Goal: Check status: Check status

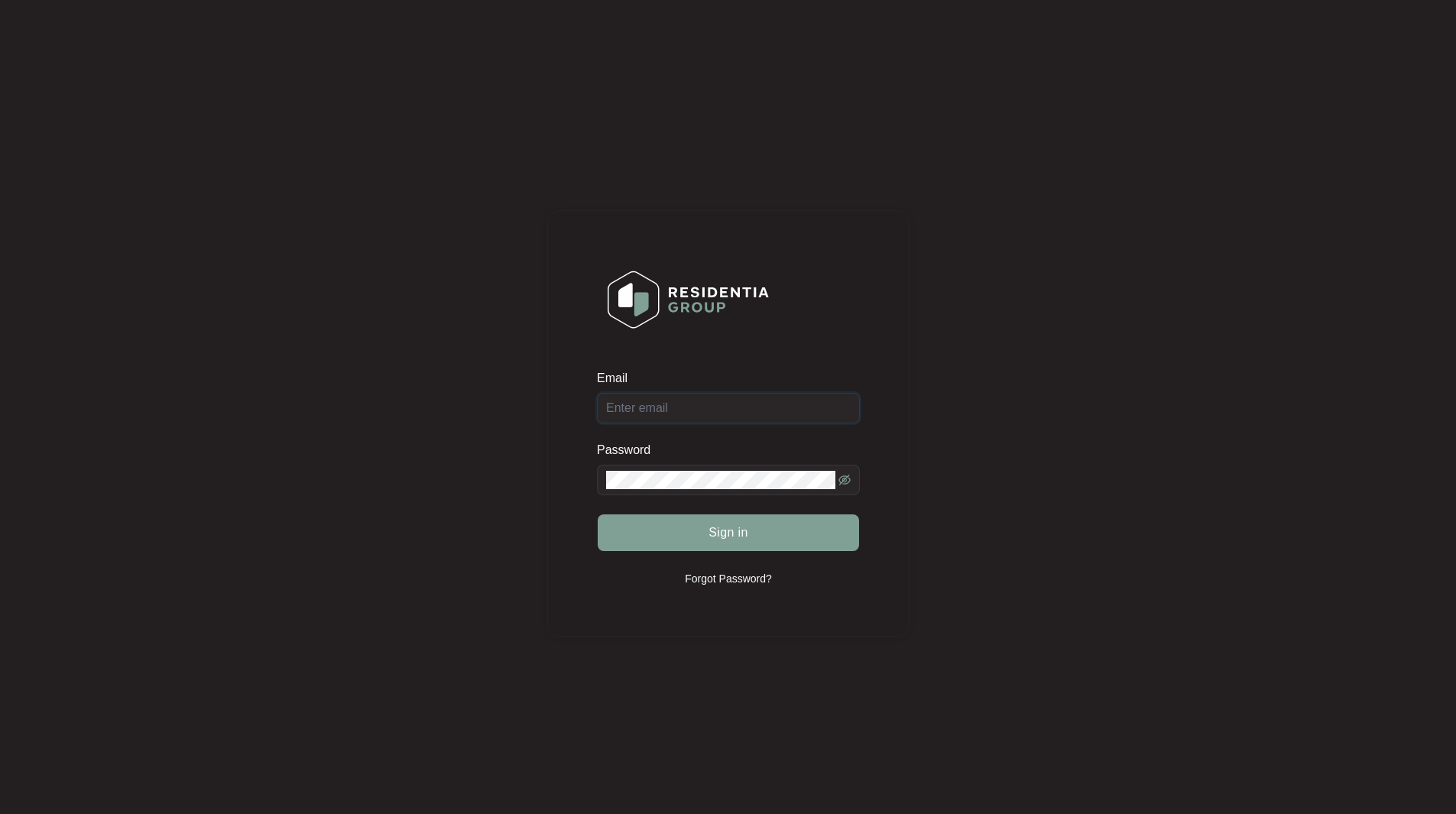
type input "[EMAIL_ADDRESS][DOMAIN_NAME]"
click at [598, 514] on button "Sign in" at bounding box center [728, 532] width 262 height 36
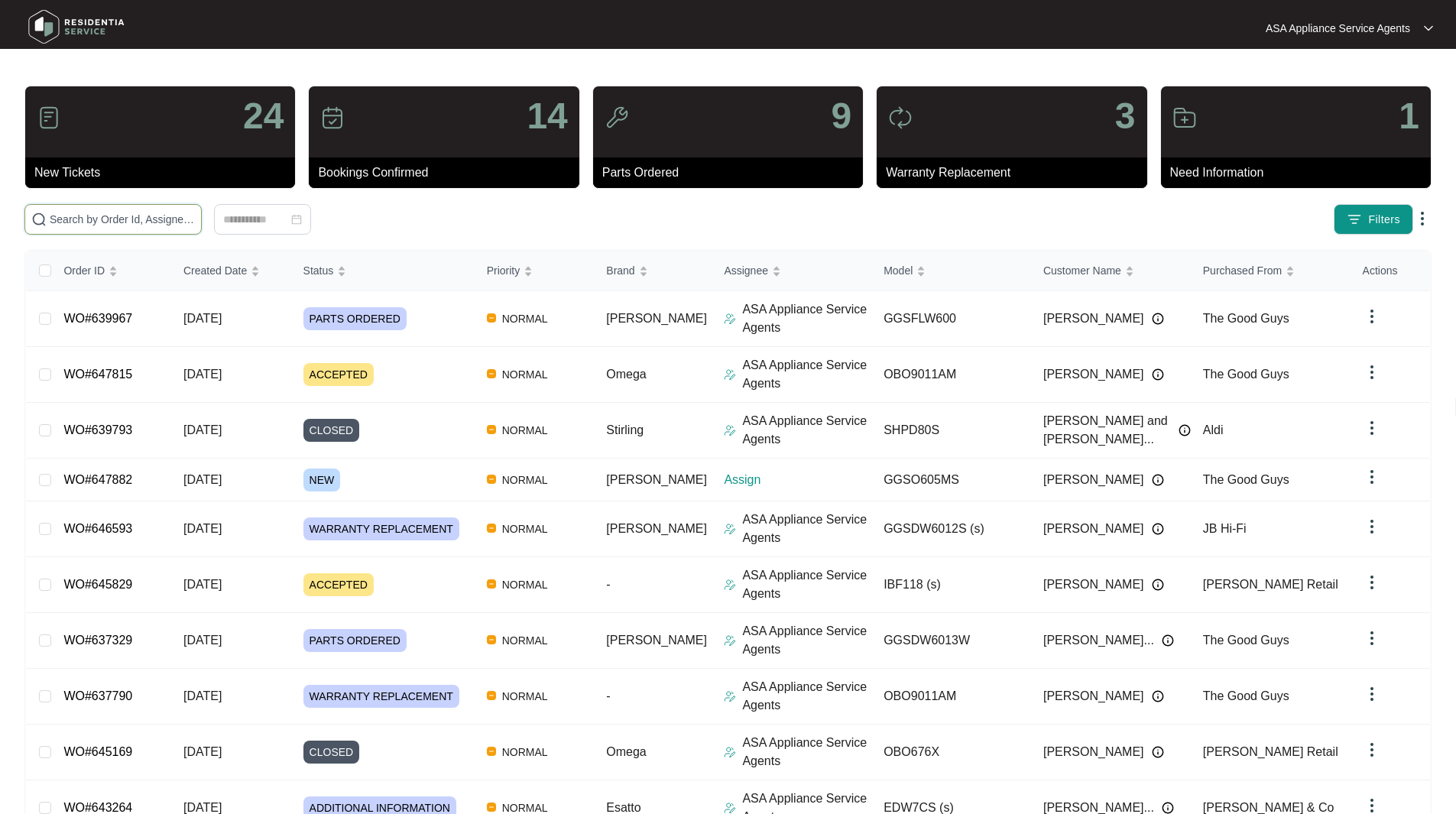
click at [86, 222] on input "text" at bounding box center [123, 219] width 146 height 17
paste input "WO#637329"
type input "WO#637329"
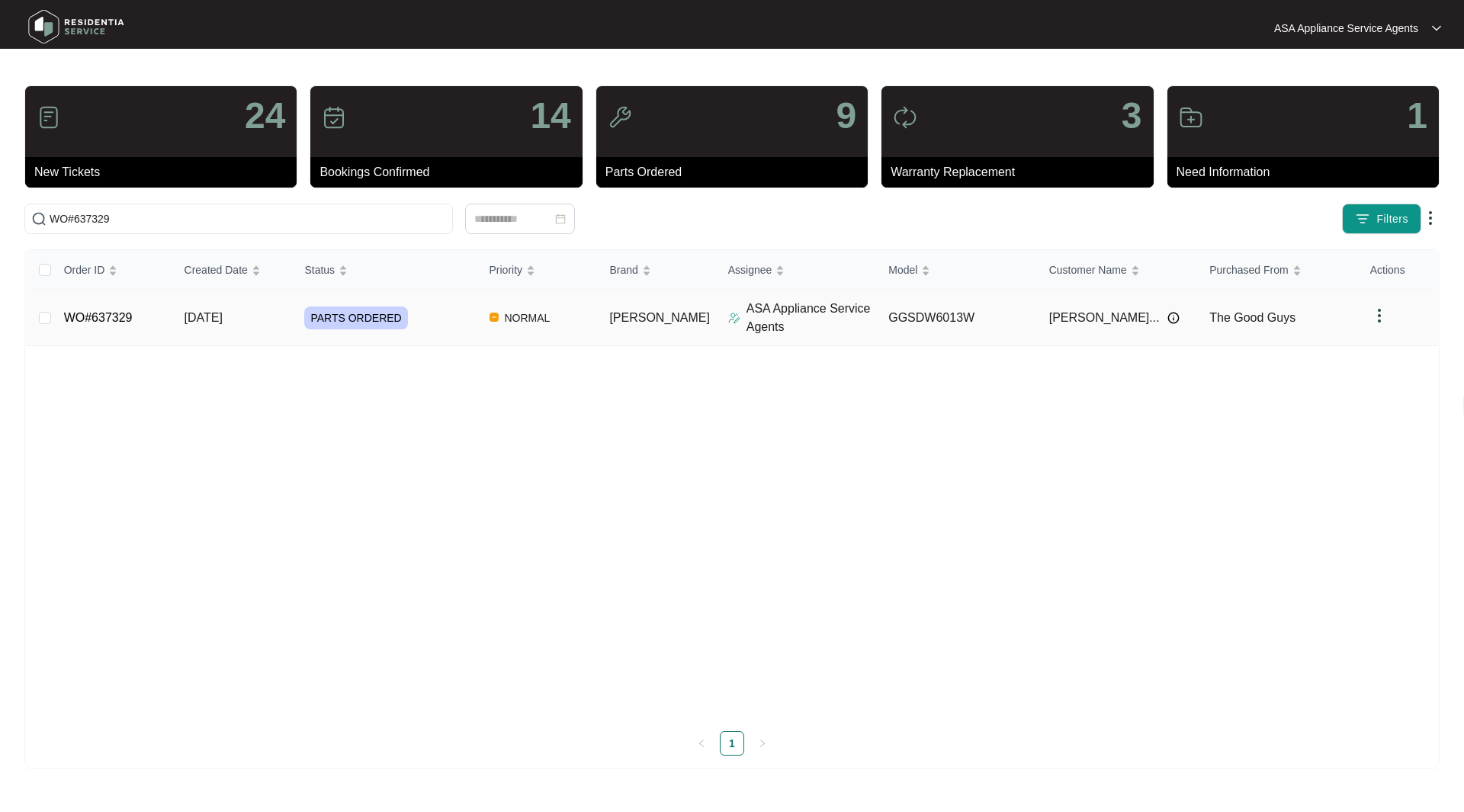
click at [447, 328] on div "PARTS ORDERED" at bounding box center [391, 317] width 173 height 23
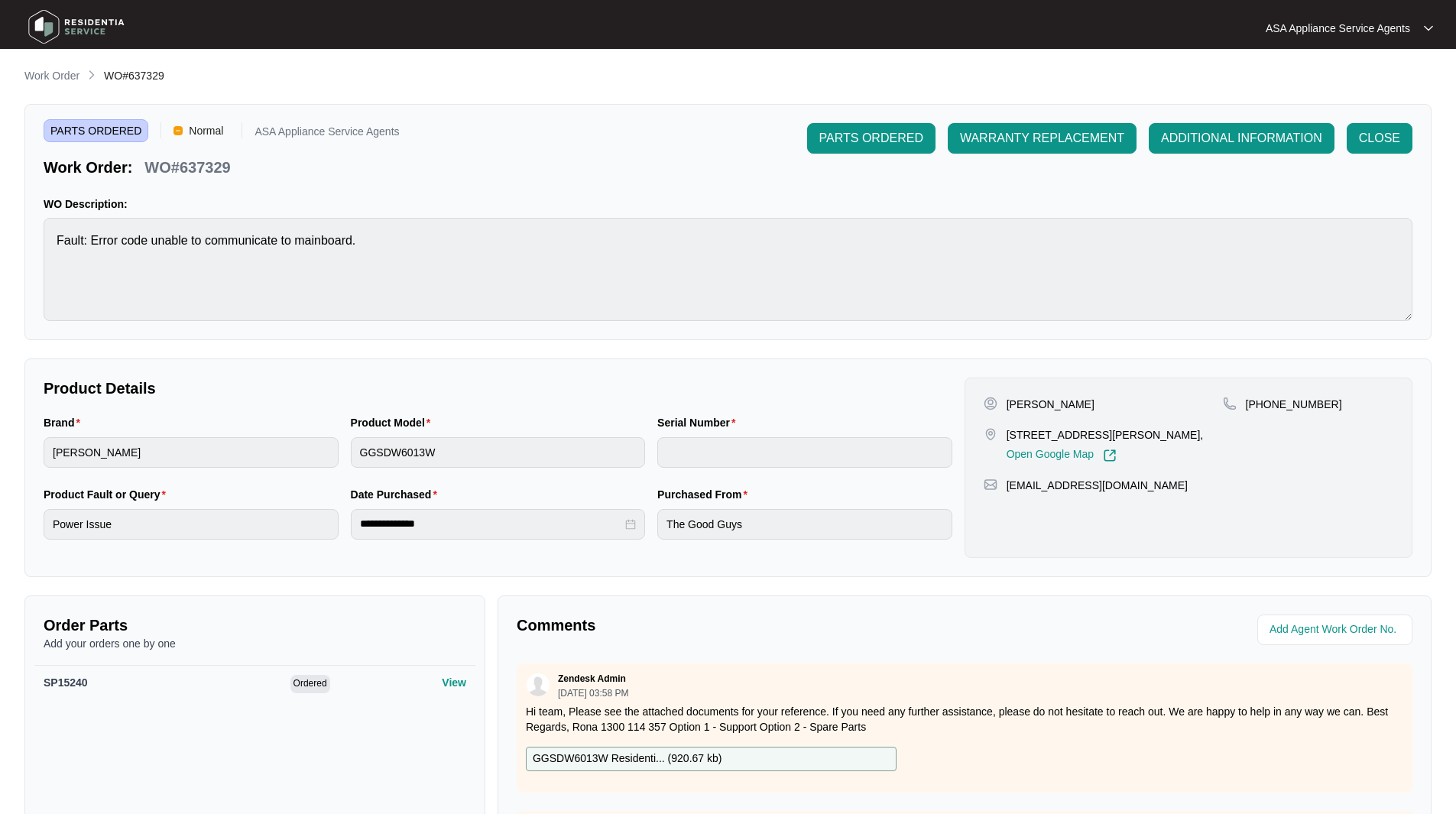
click at [1392, 120] on div "PARTS ORDERED Normal ASA Appliance Service Agents Work Order: WO#637329 PARTS O…" at bounding box center [728, 222] width 1407 height 236
click at [1391, 135] on span "CLOSE" at bounding box center [1379, 138] width 41 height 19
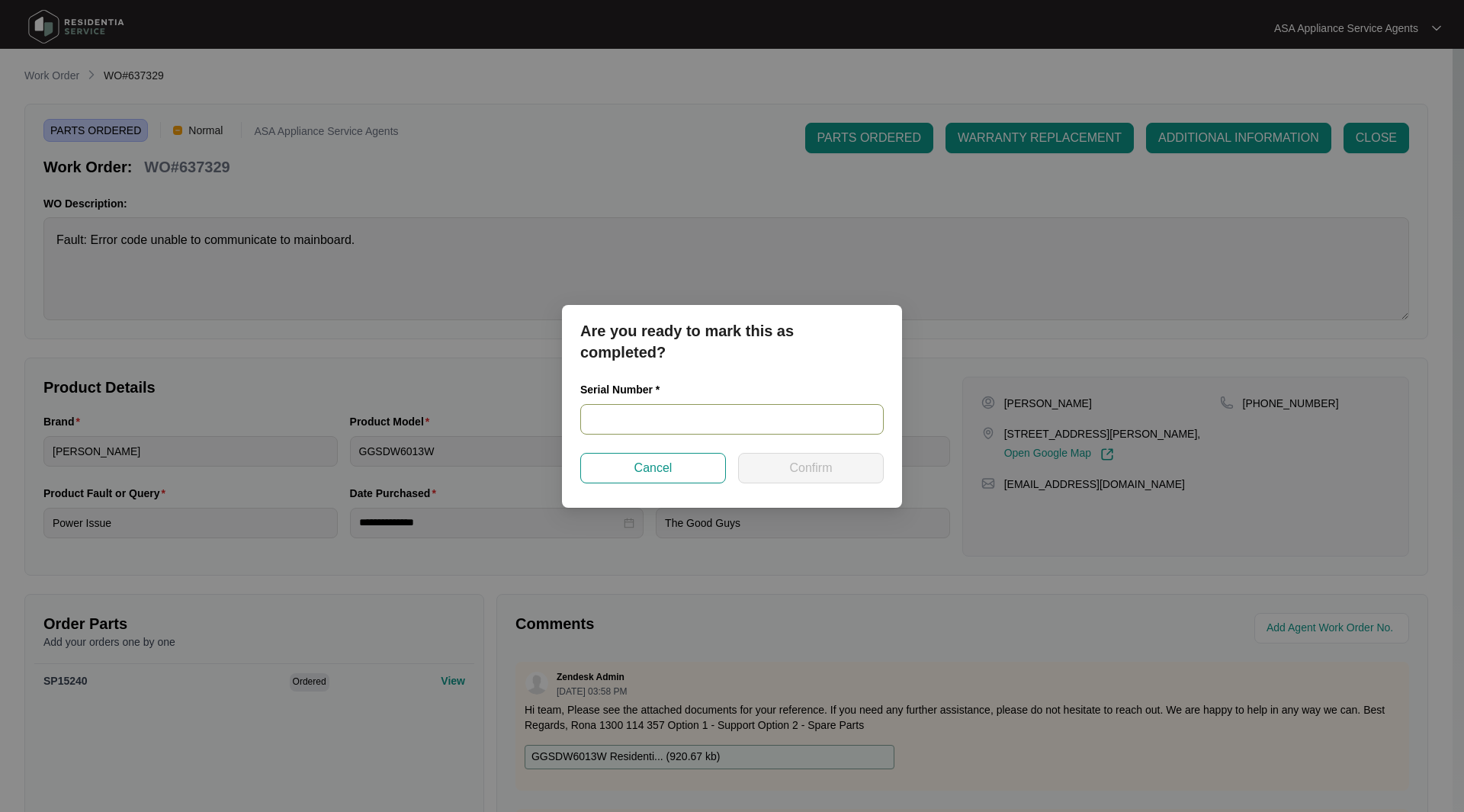
click at [622, 404] on input "text" at bounding box center [732, 419] width 303 height 30
paste input "25023879040200013"
type input "25023879040200013"
click at [868, 461] on button "Confirm" at bounding box center [810, 468] width 145 height 30
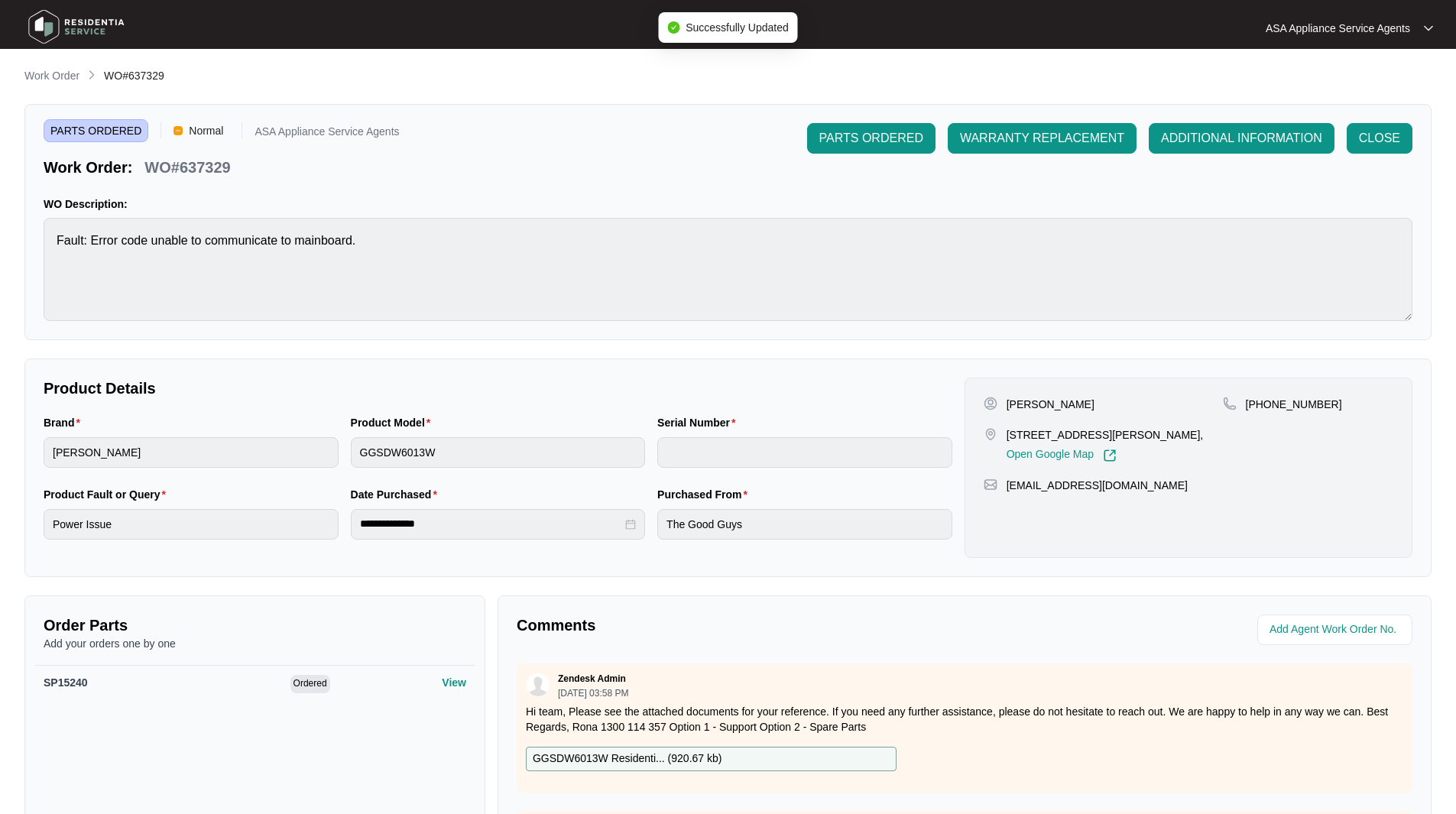
type input "25023879040200013"
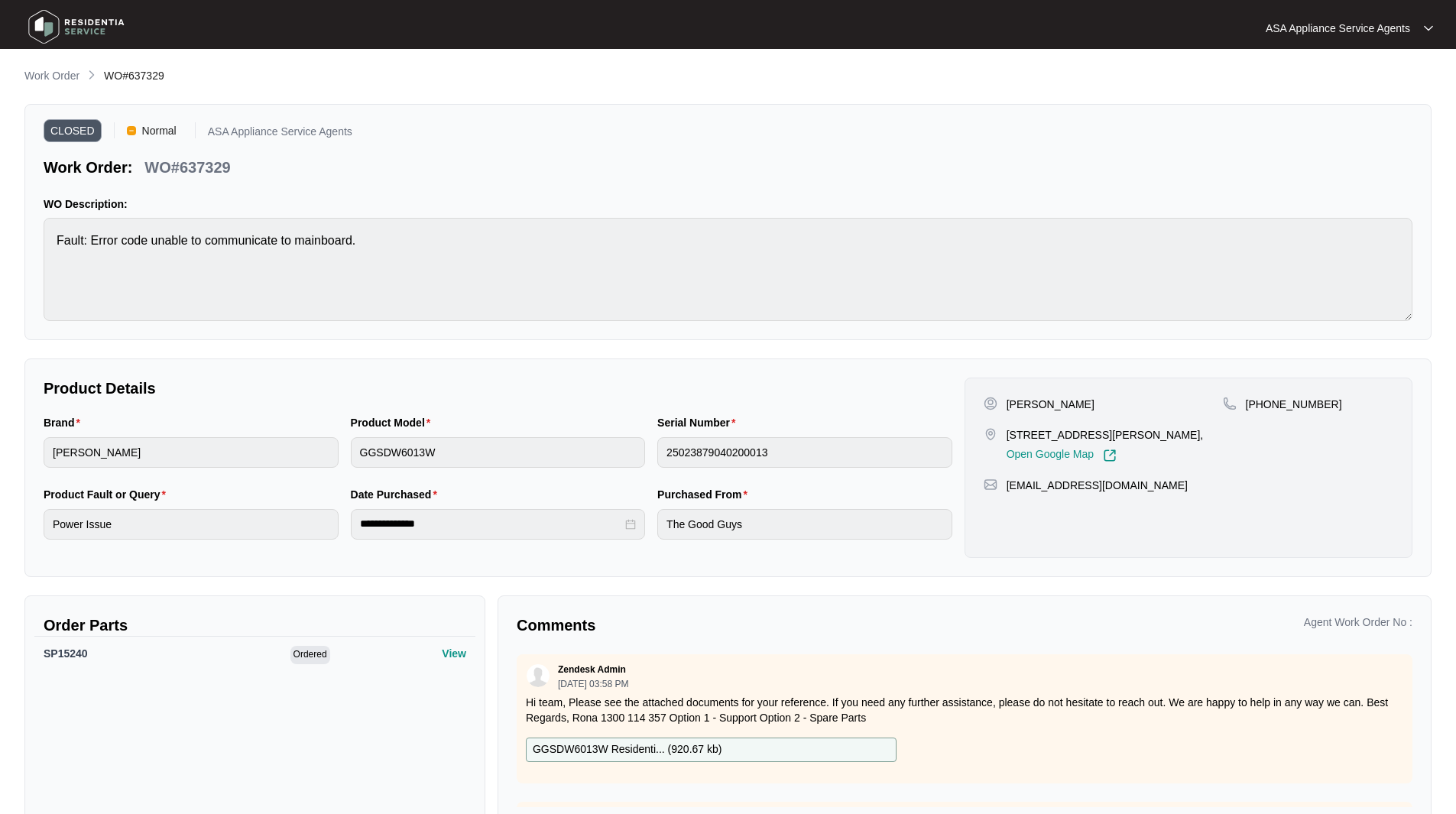
click at [39, 32] on img at bounding box center [76, 27] width 107 height 46
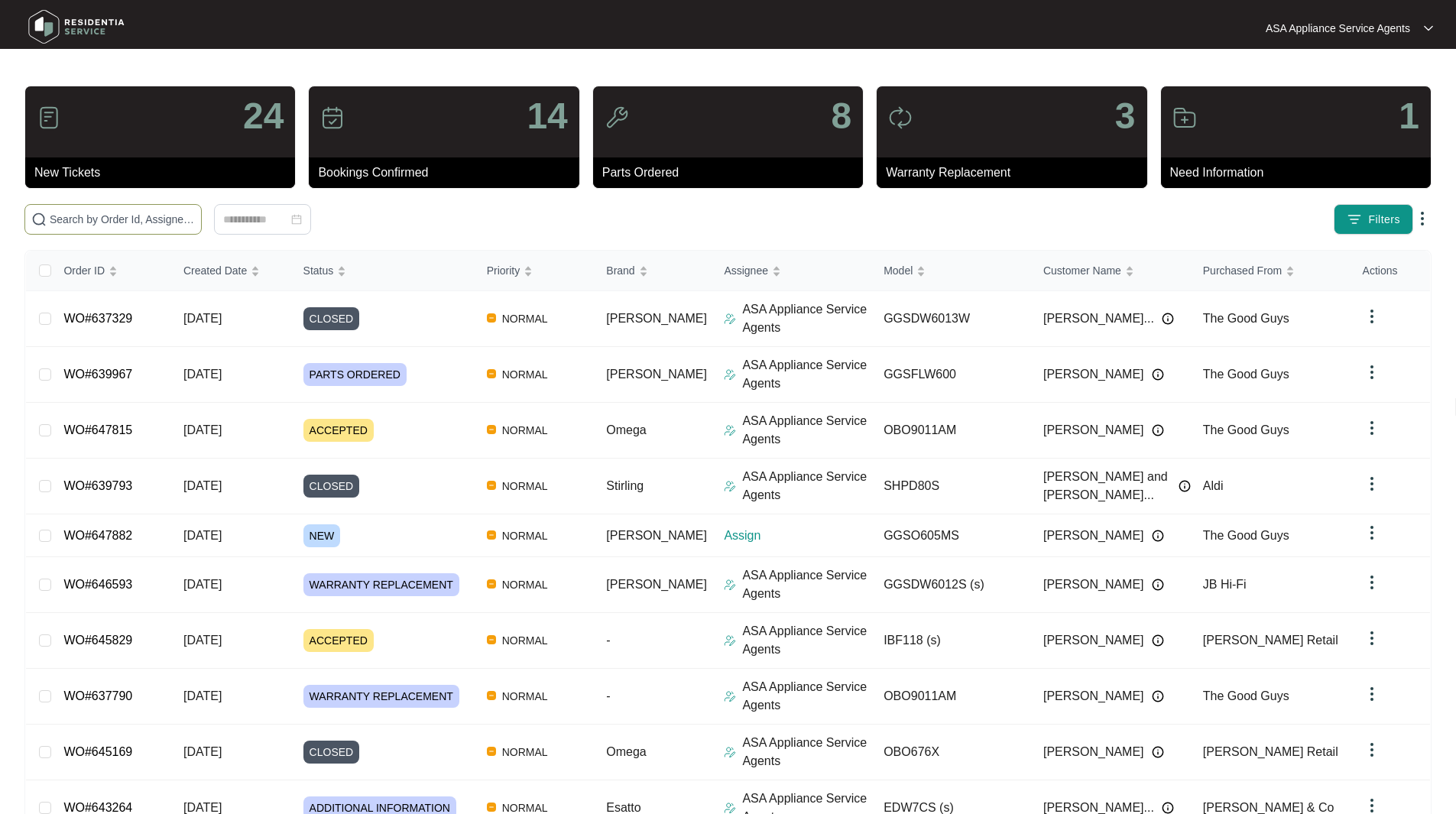
click at [146, 227] on input "text" at bounding box center [123, 219] width 146 height 17
paste input "WO#637790"
type input "WO#637790"
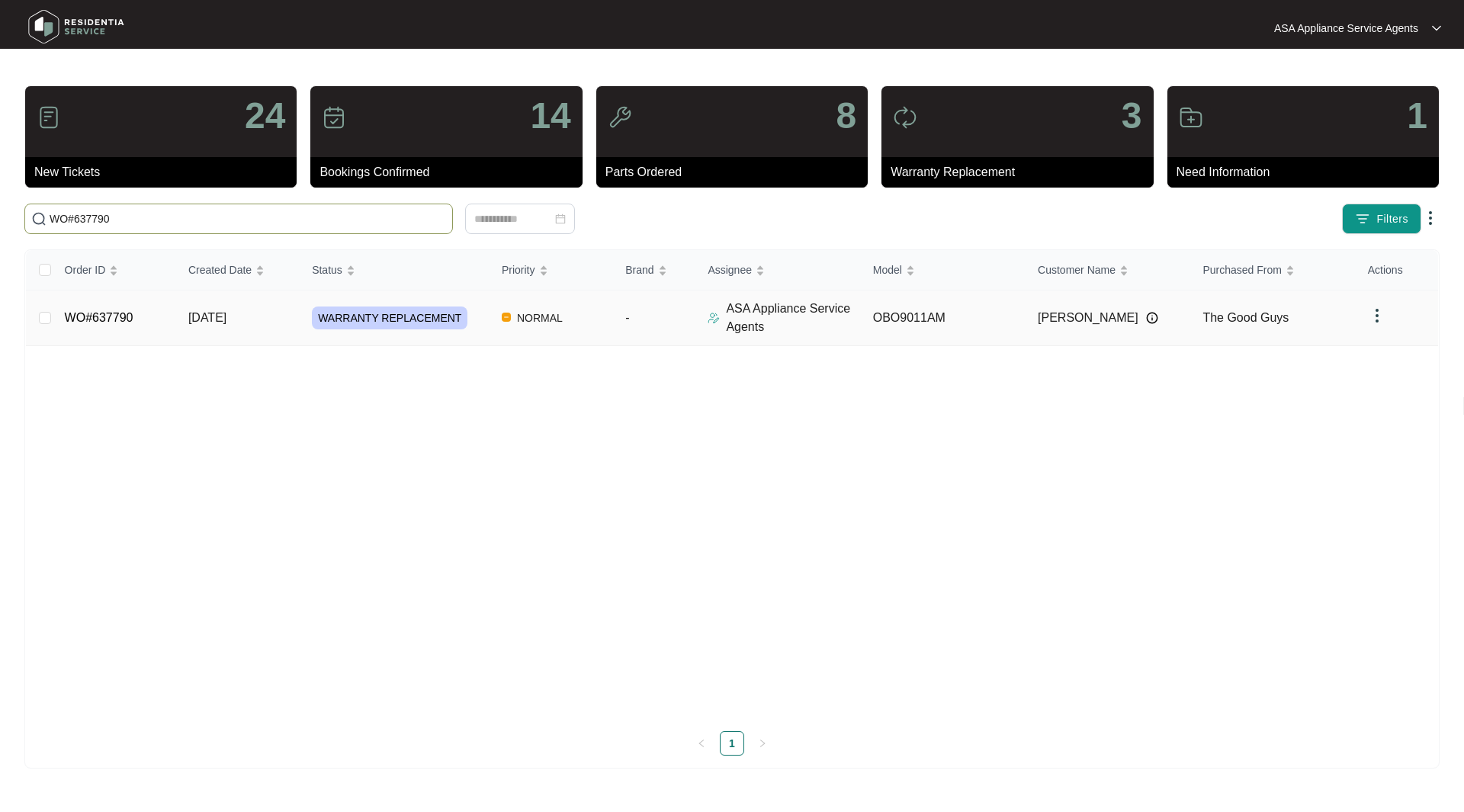
click at [80, 320] on link "WO#637790" at bounding box center [99, 317] width 69 height 13
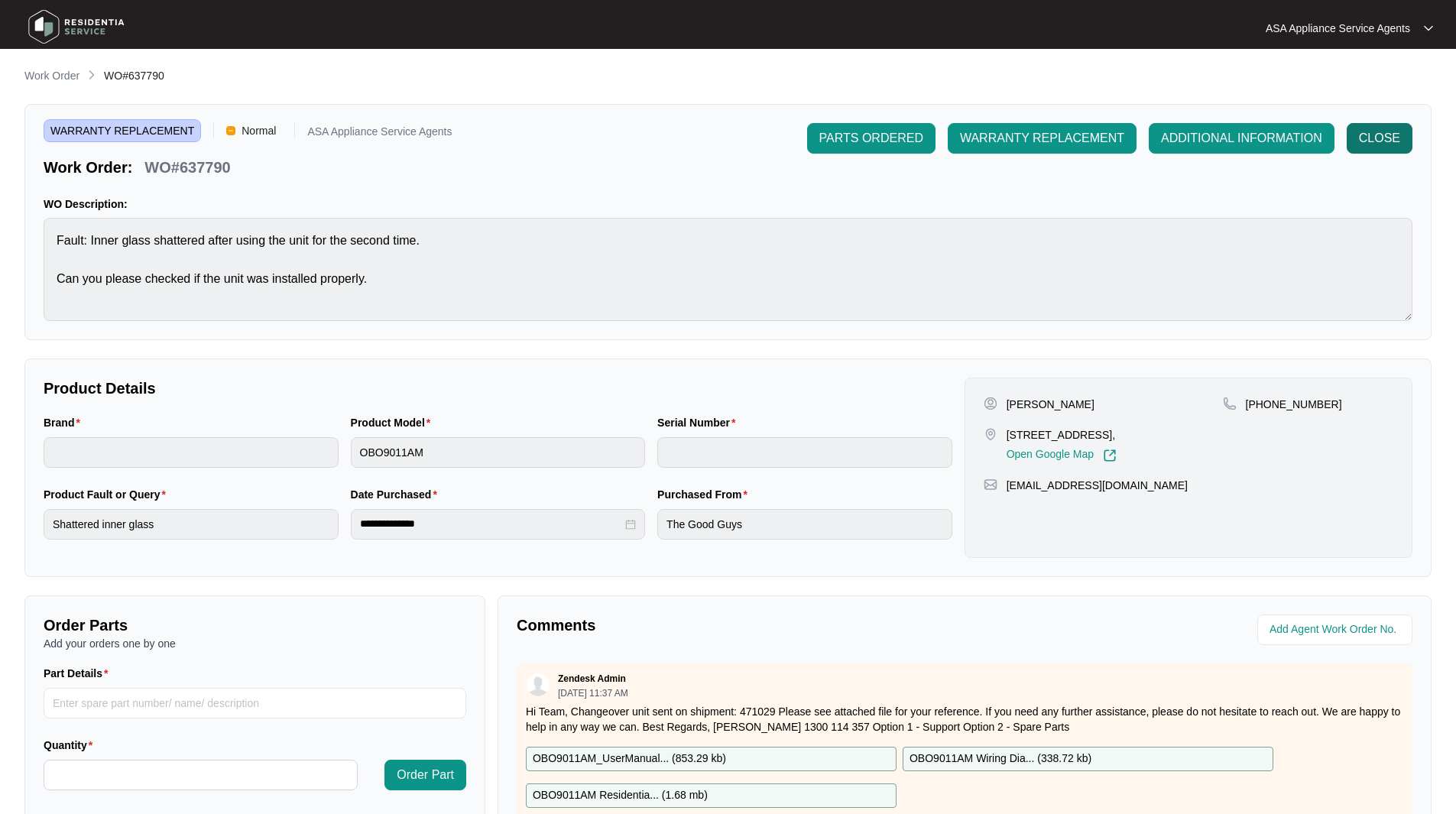
click at [1369, 131] on span "CLOSE" at bounding box center [1379, 138] width 41 height 19
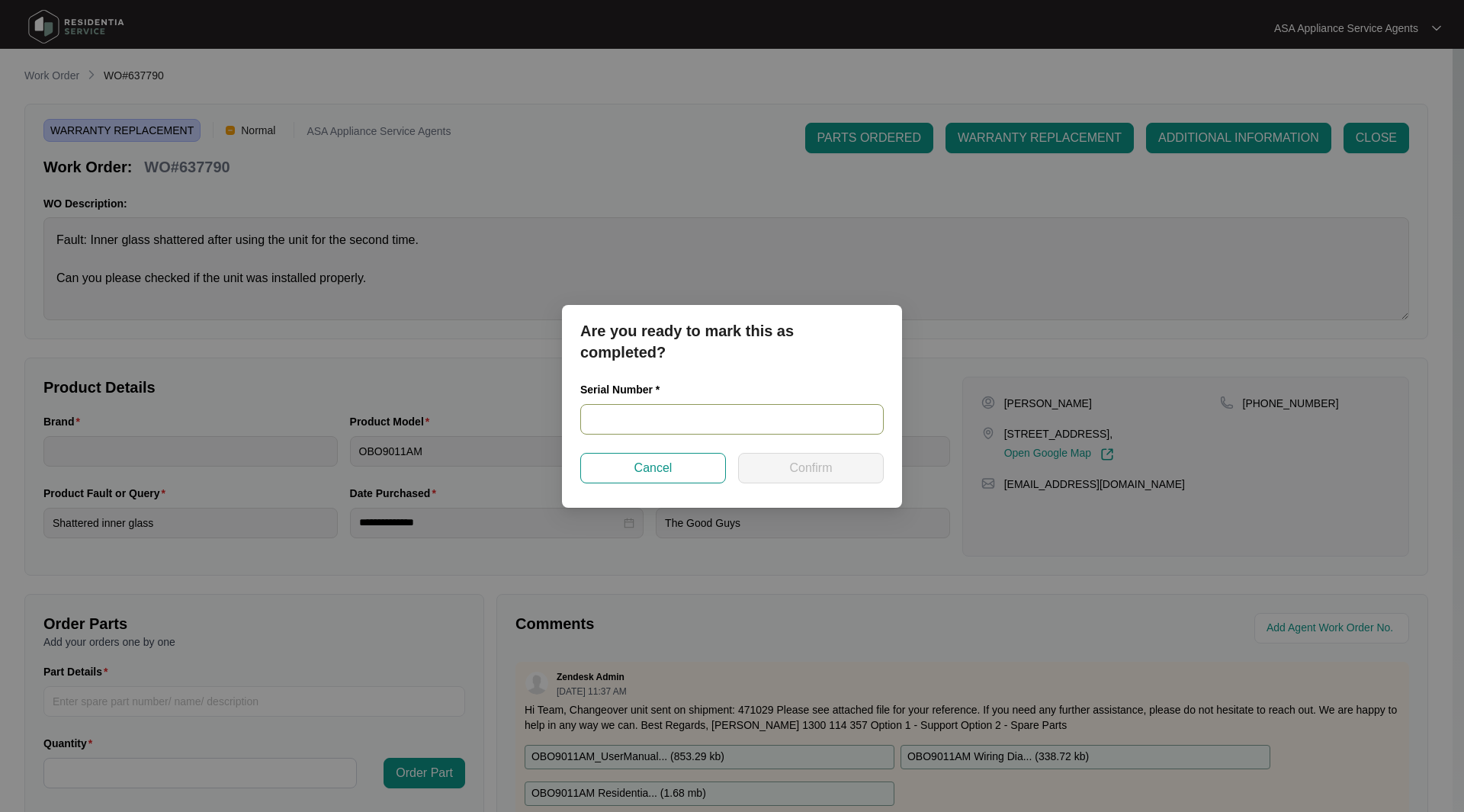
click at [601, 422] on input "text" at bounding box center [732, 419] width 303 height 30
paste input "967581825060006"
type input "967581825060006"
click at [837, 480] on button "Confirm" at bounding box center [810, 468] width 145 height 30
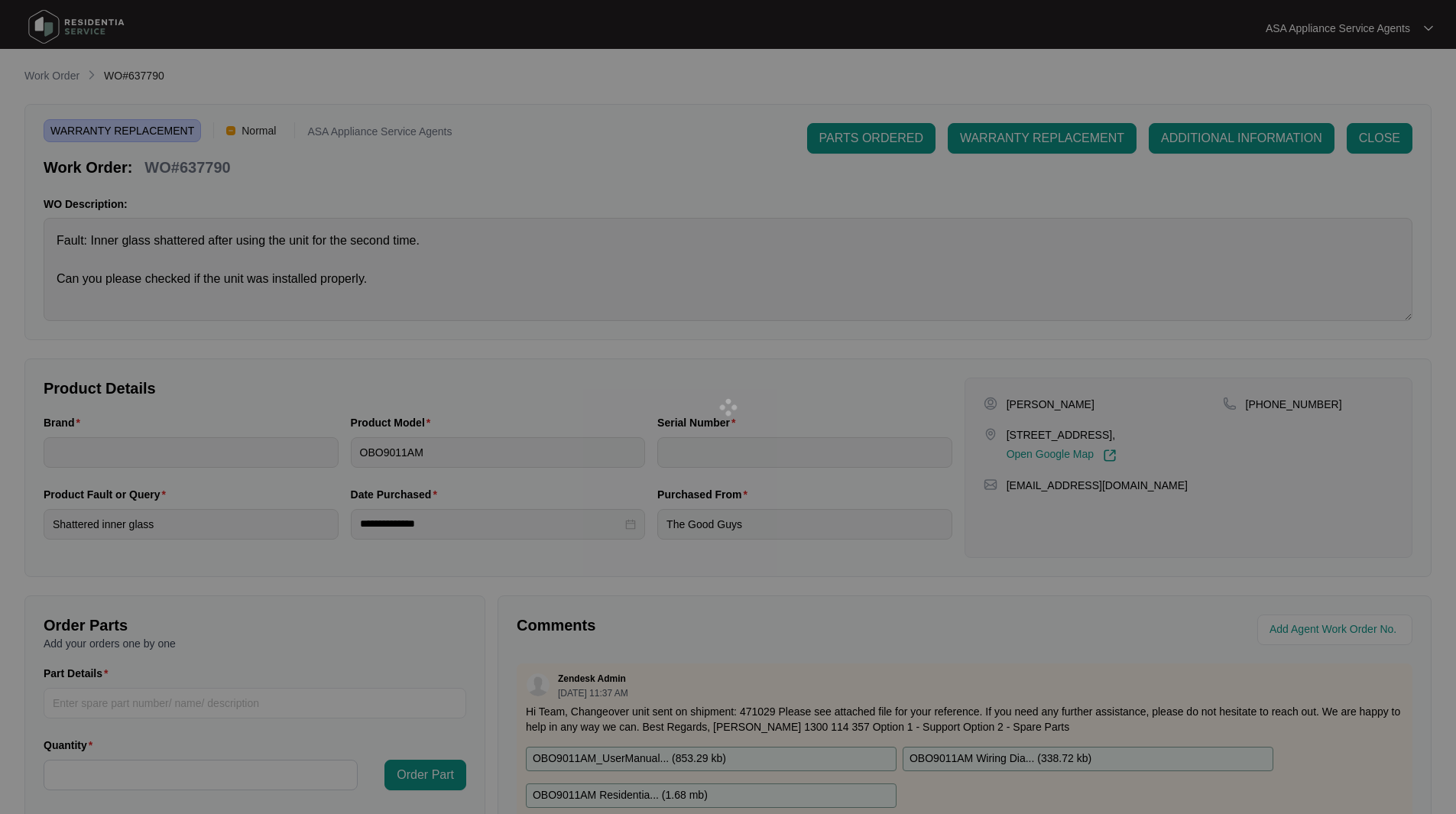
type input "967581825060006"
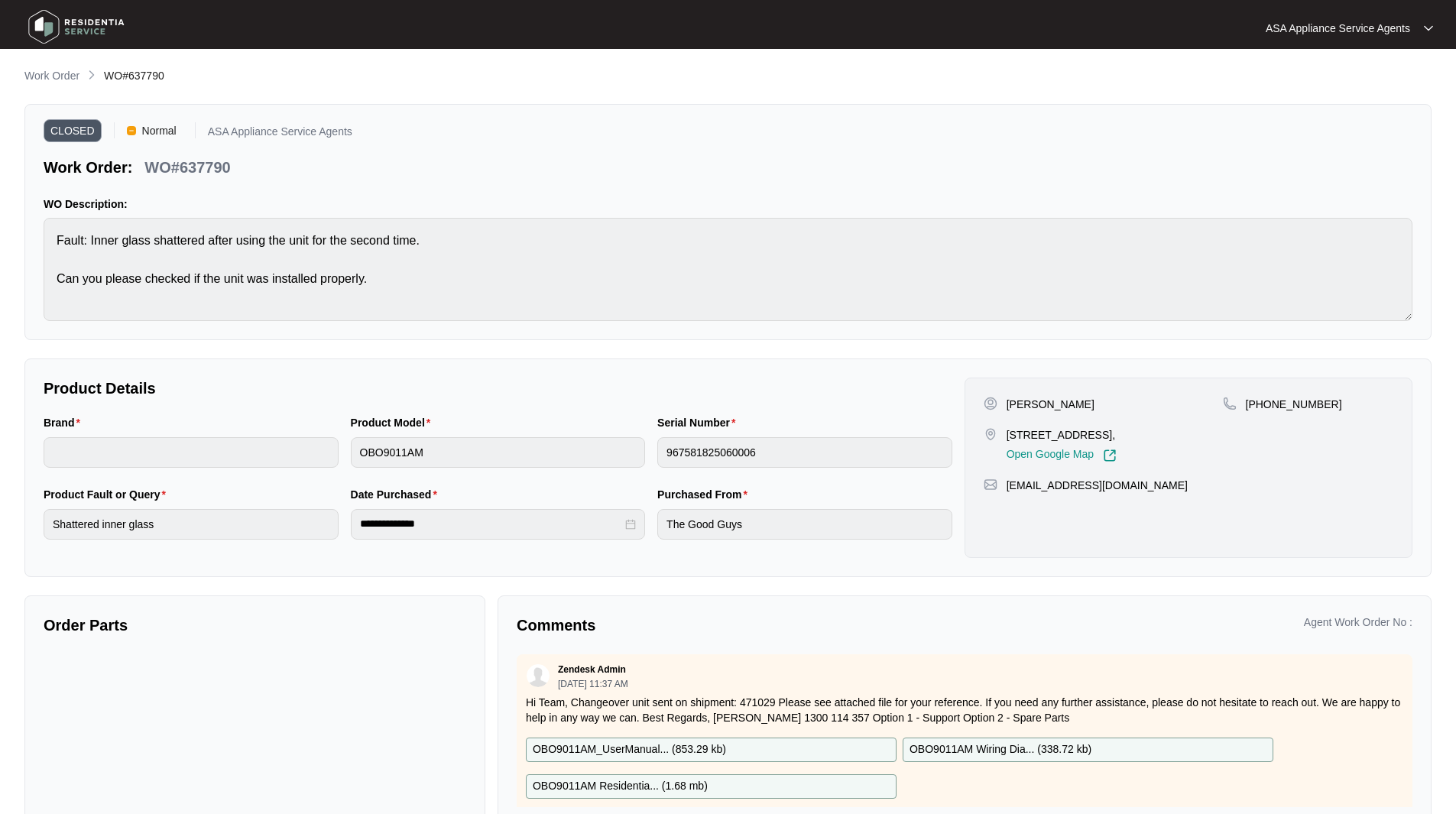
click at [47, 34] on img at bounding box center [76, 27] width 107 height 46
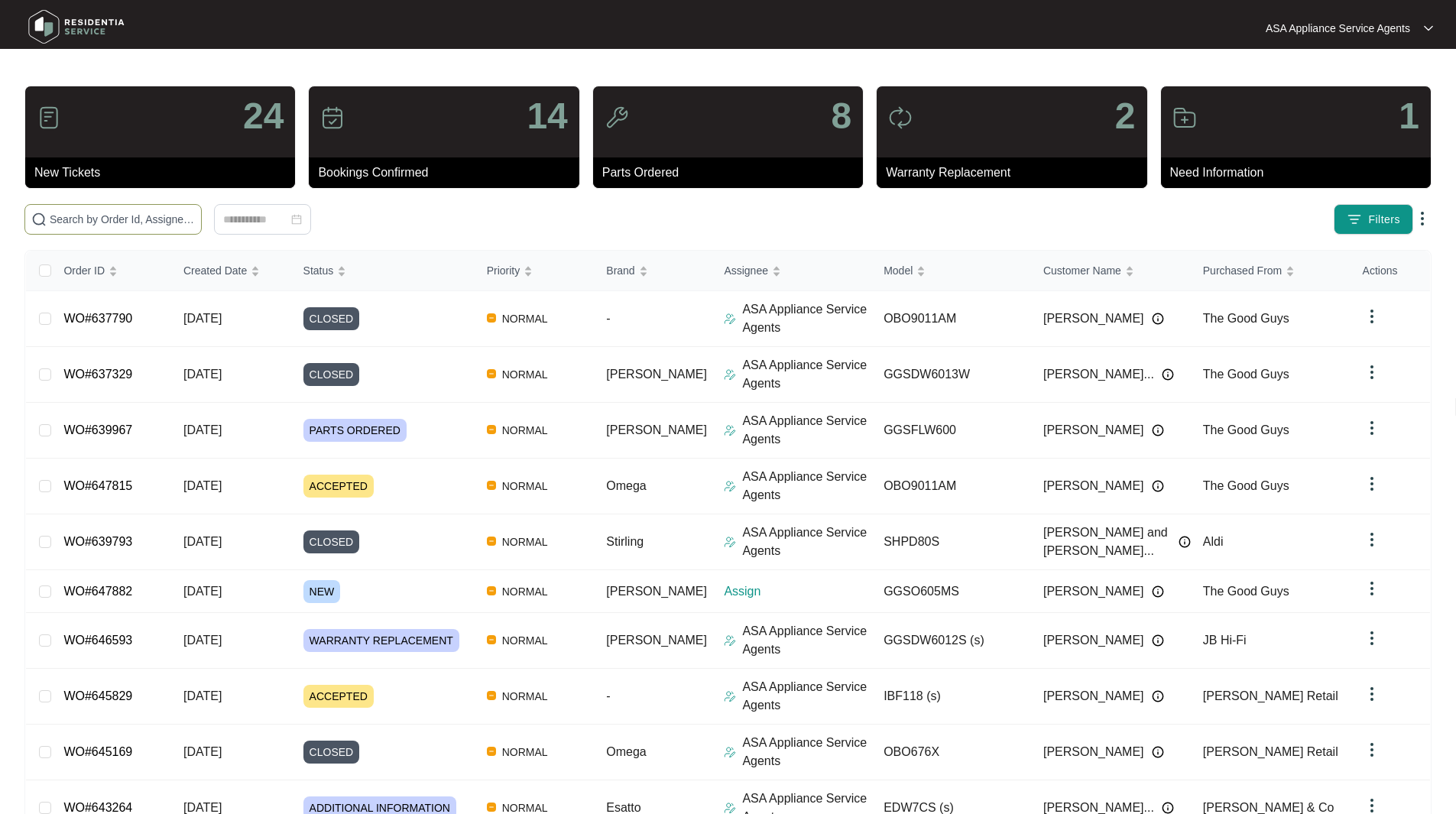
click at [141, 221] on input "text" at bounding box center [123, 219] width 146 height 17
paste input "643264"
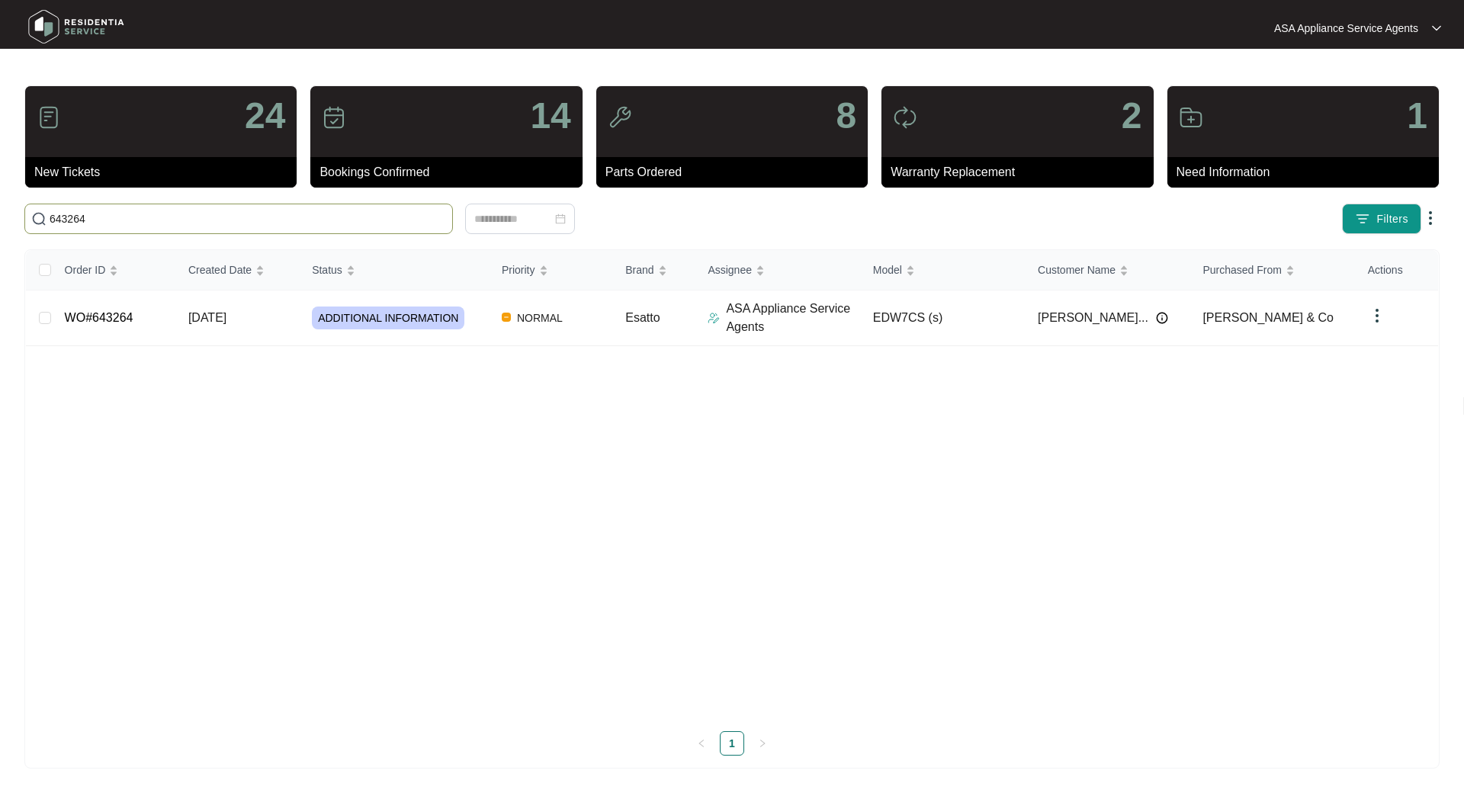
type input "643264"
click at [84, 311] on link "WO#643264" at bounding box center [99, 317] width 69 height 13
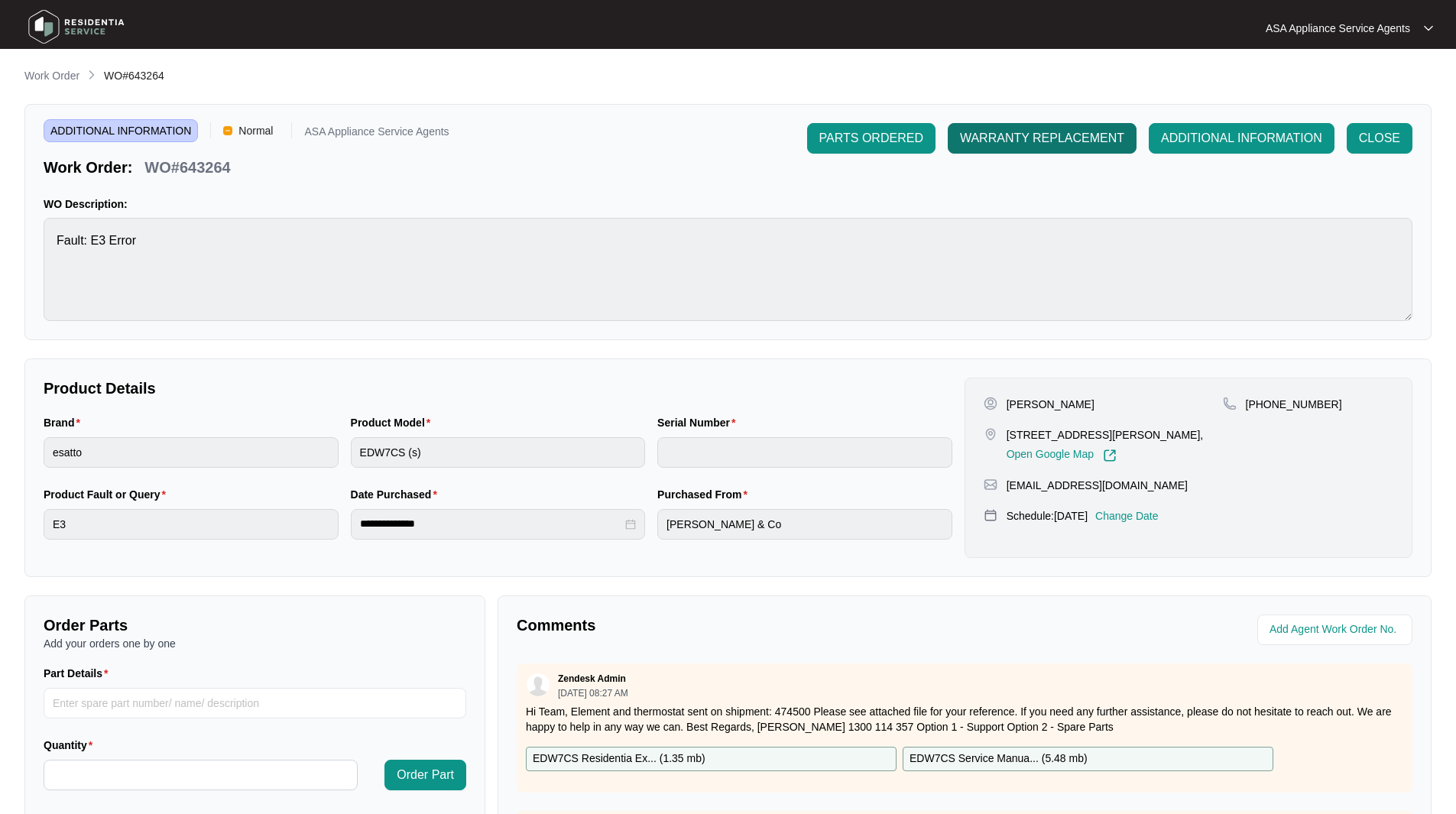
click at [995, 139] on span "WARRANTY REPLACEMENT" at bounding box center [1041, 138] width 164 height 19
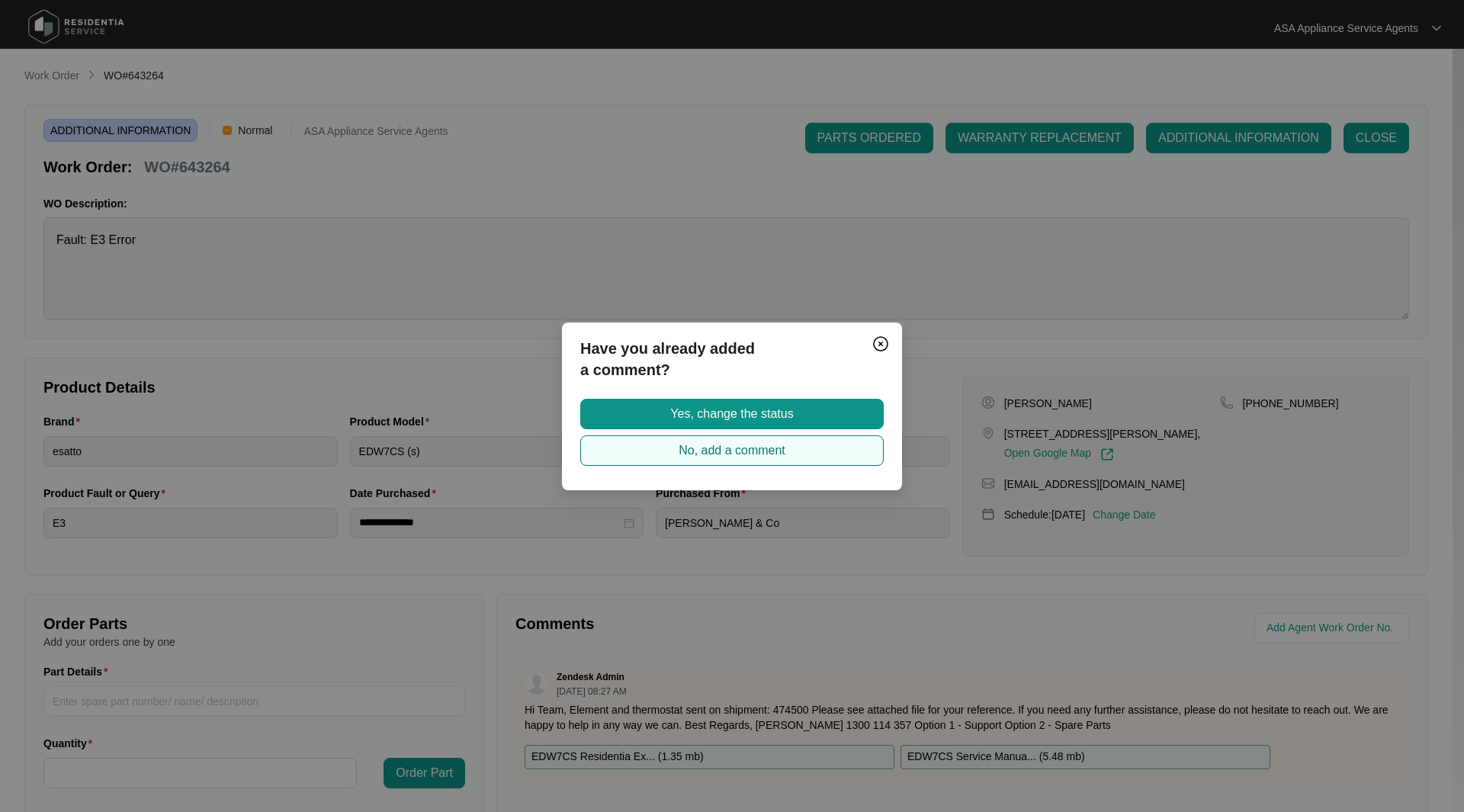
click at [728, 455] on span "No, add a comment" at bounding box center [732, 450] width 107 height 19
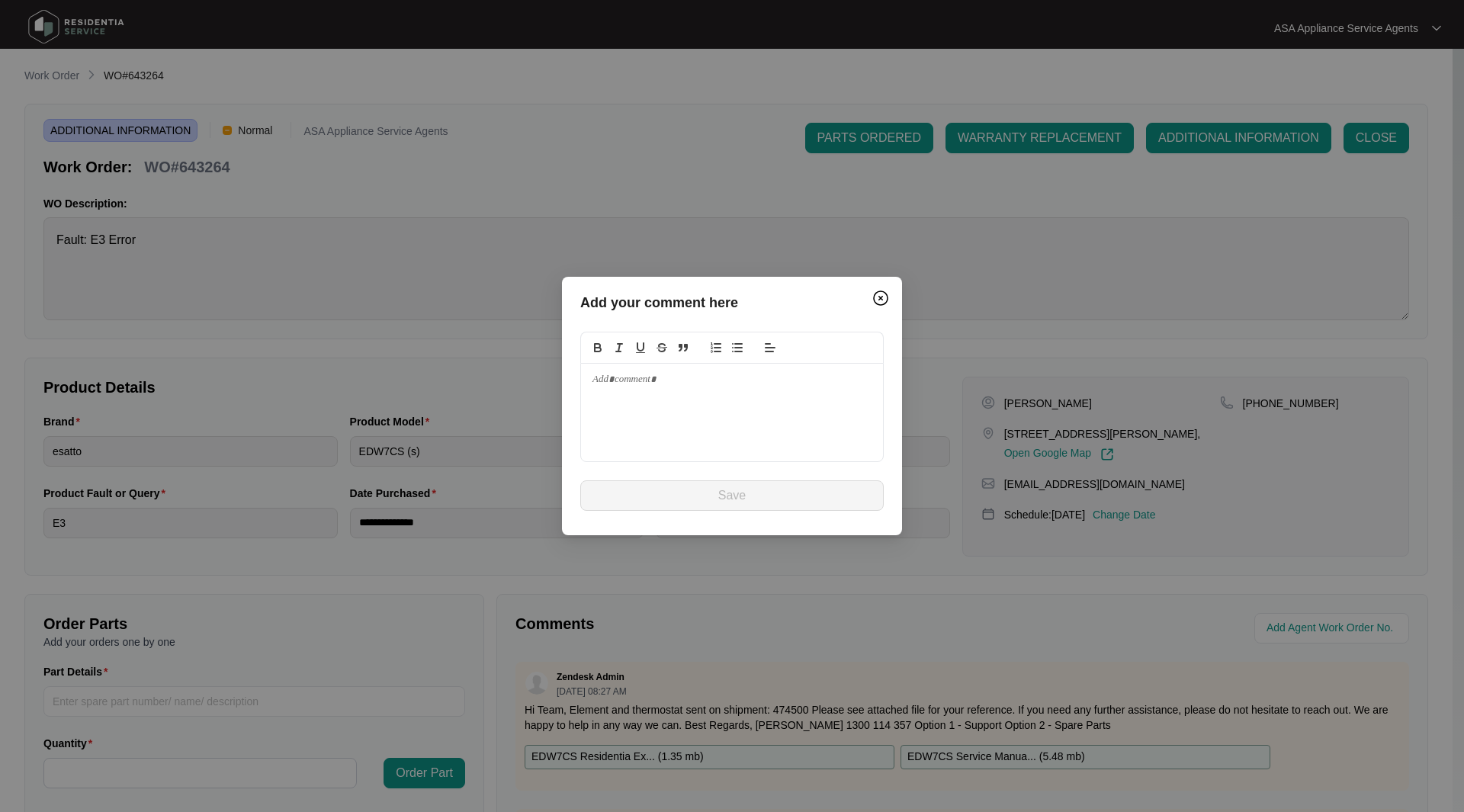
drag, startPoint x: 705, startPoint y: 420, endPoint x: 696, endPoint y: 403, distance: 19.2
click at [698, 420] on div at bounding box center [732, 412] width 302 height 97
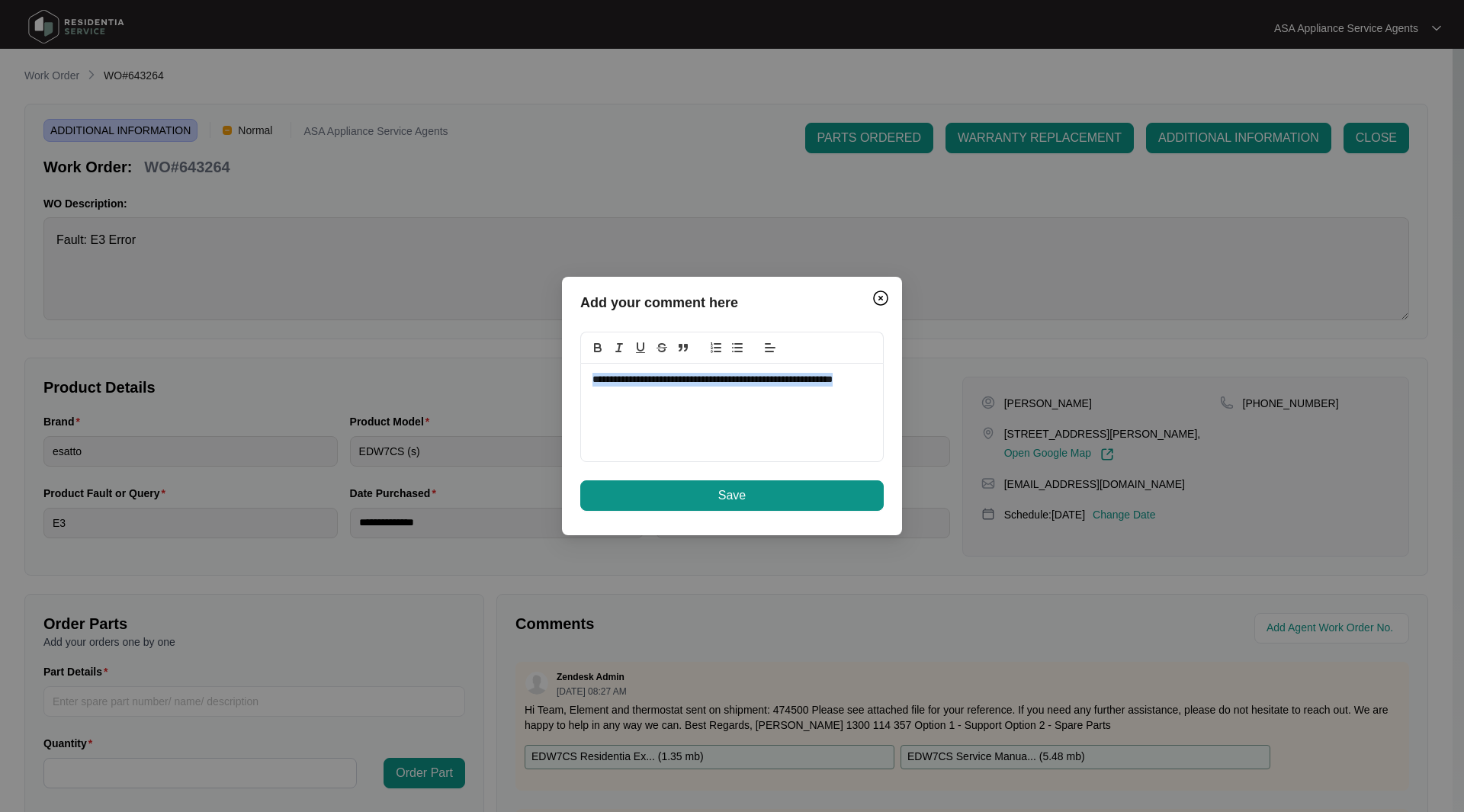
drag, startPoint x: 663, startPoint y: 422, endPoint x: 552, endPoint y: 360, distance: 127.1
click at [552, 360] on div "**********" at bounding box center [732, 406] width 1464 height 812
copy p "**********"
drag, startPoint x: 758, startPoint y: 500, endPoint x: 916, endPoint y: 481, distance: 159.1
click at [758, 499] on button "Save" at bounding box center [732, 495] width 303 height 30
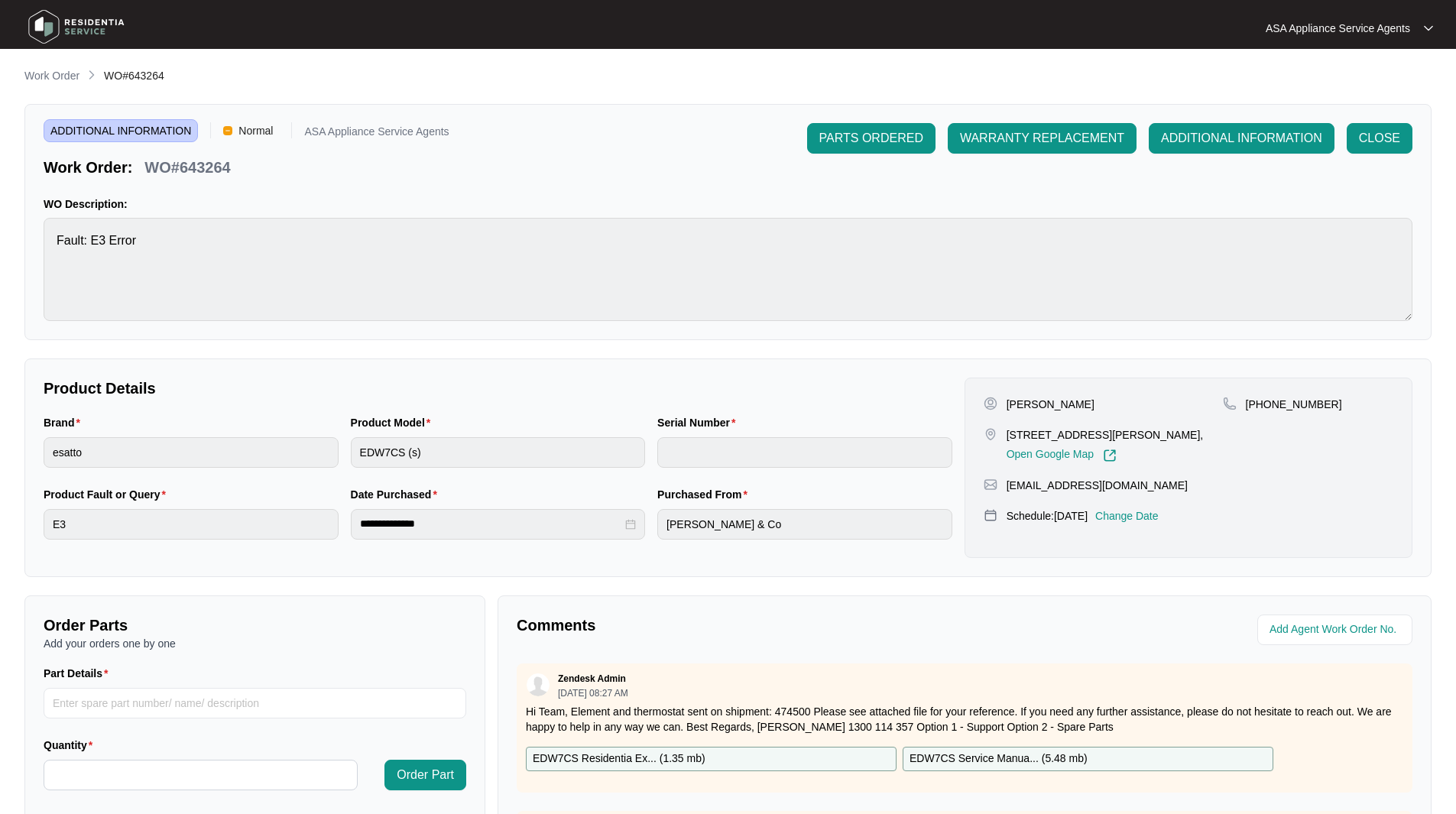
click at [30, 24] on img at bounding box center [76, 27] width 107 height 46
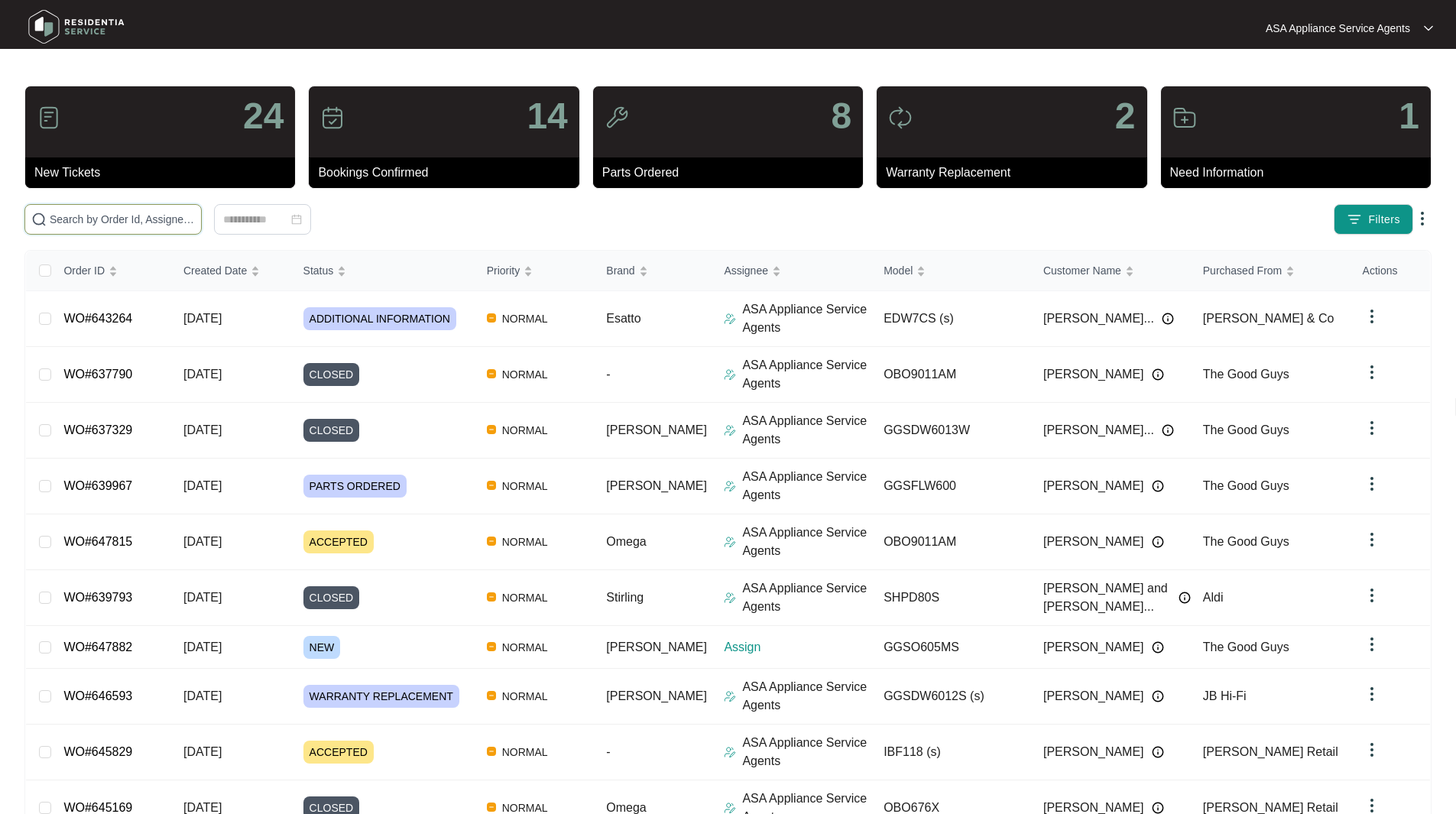
click at [100, 223] on input "text" at bounding box center [123, 219] width 146 height 17
type input "645169"
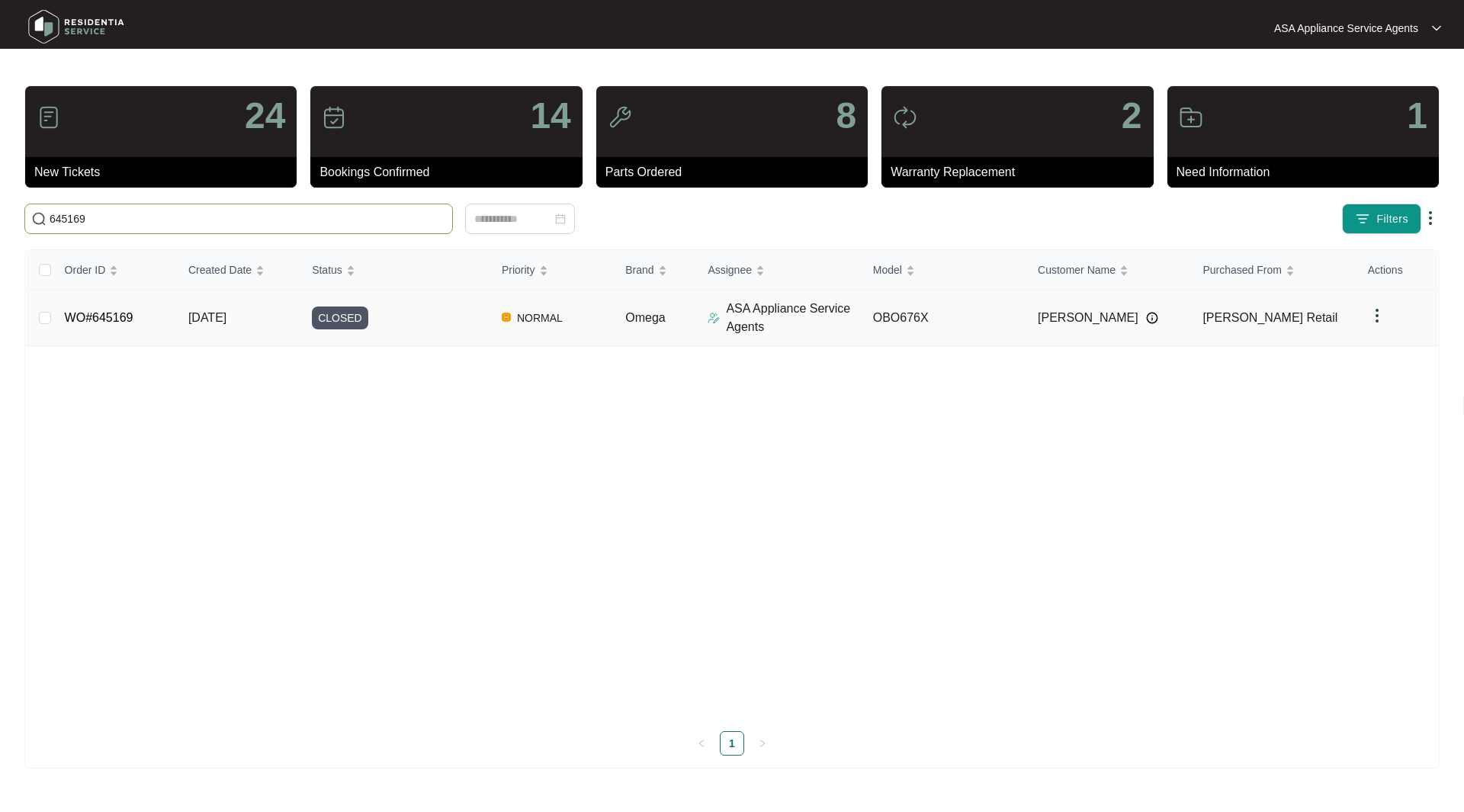
click at [120, 313] on link "WO#645169" at bounding box center [99, 317] width 69 height 13
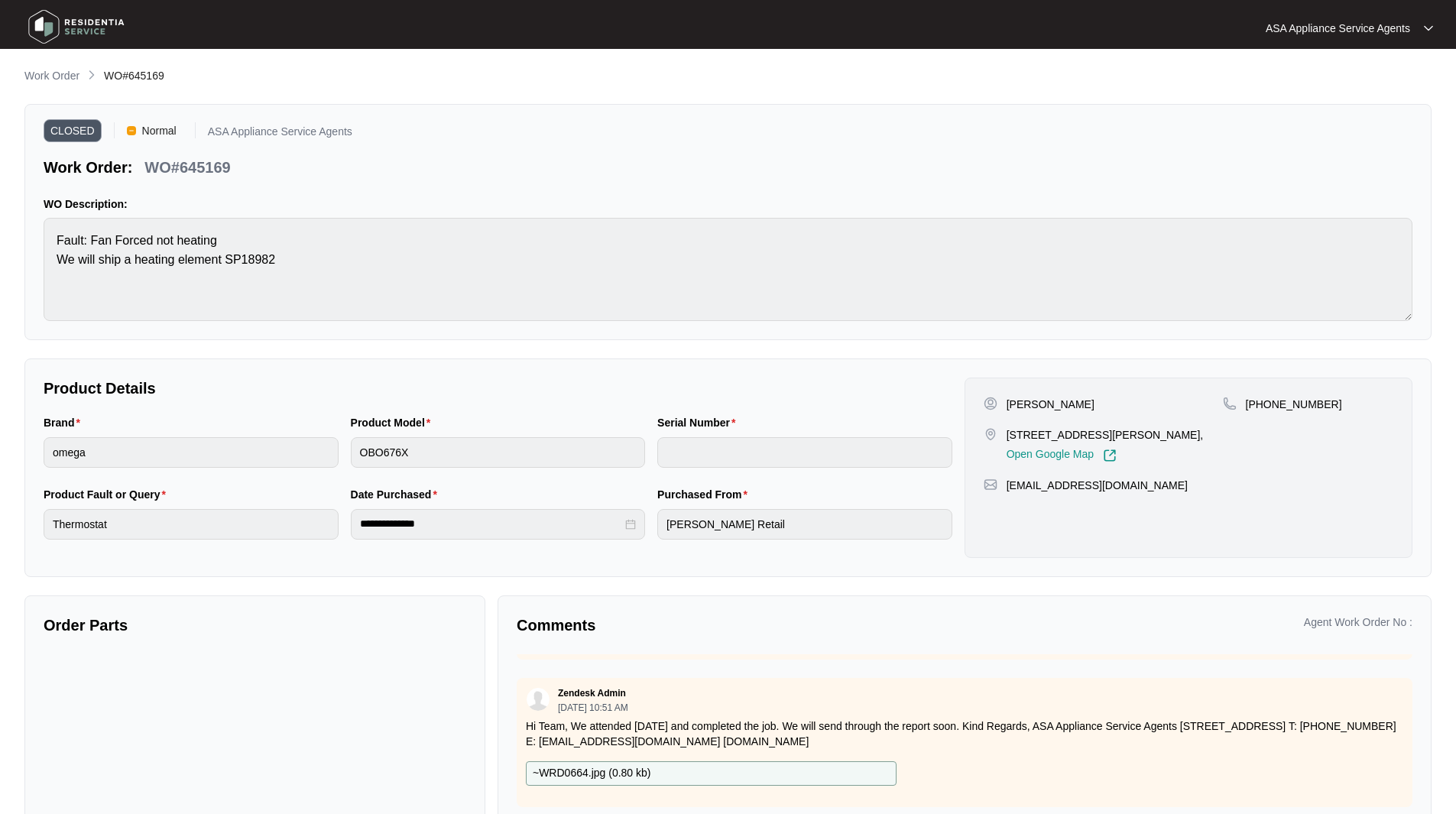
scroll to position [36, 0]
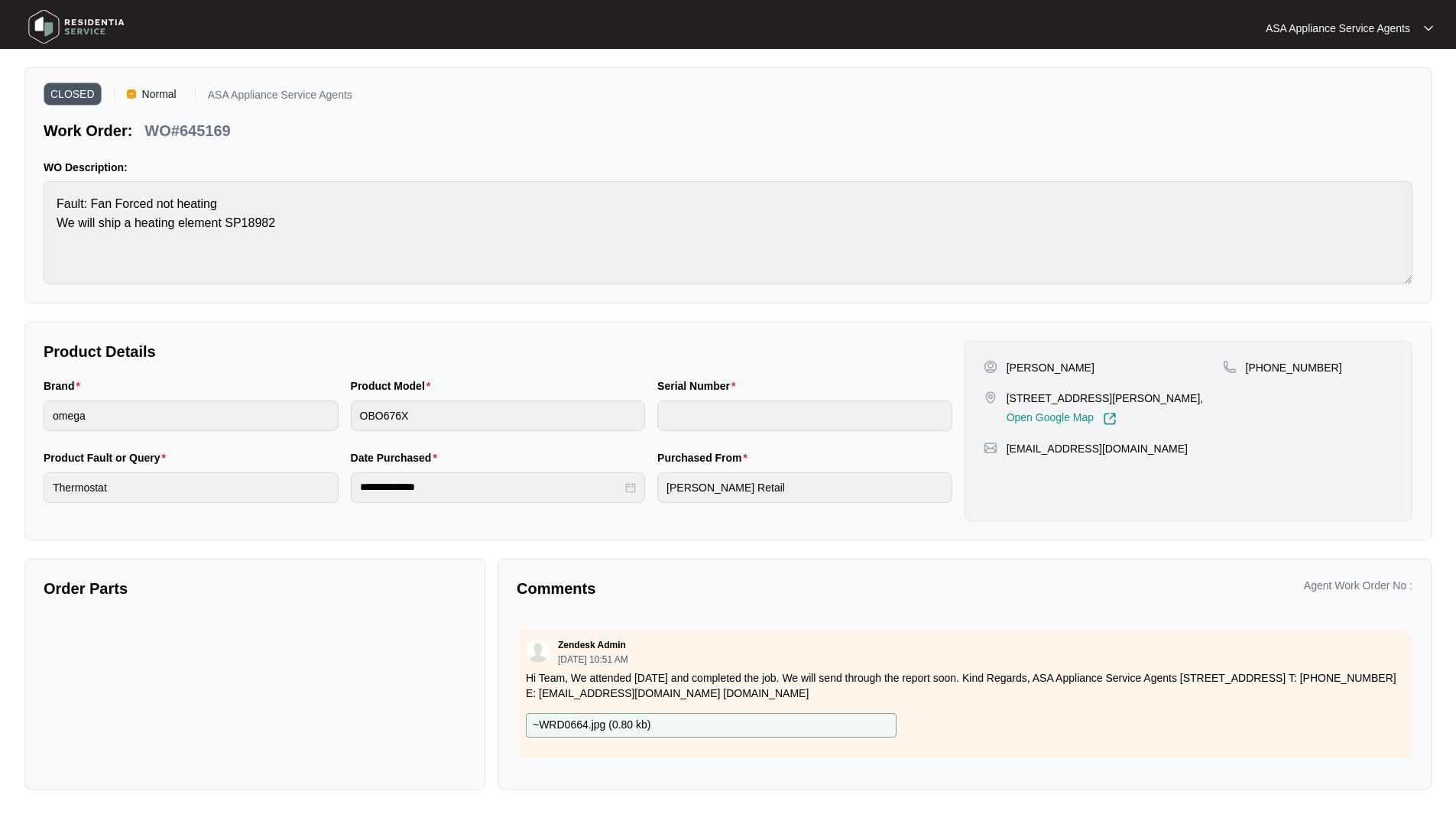
click at [43, 22] on img at bounding box center [76, 27] width 107 height 46
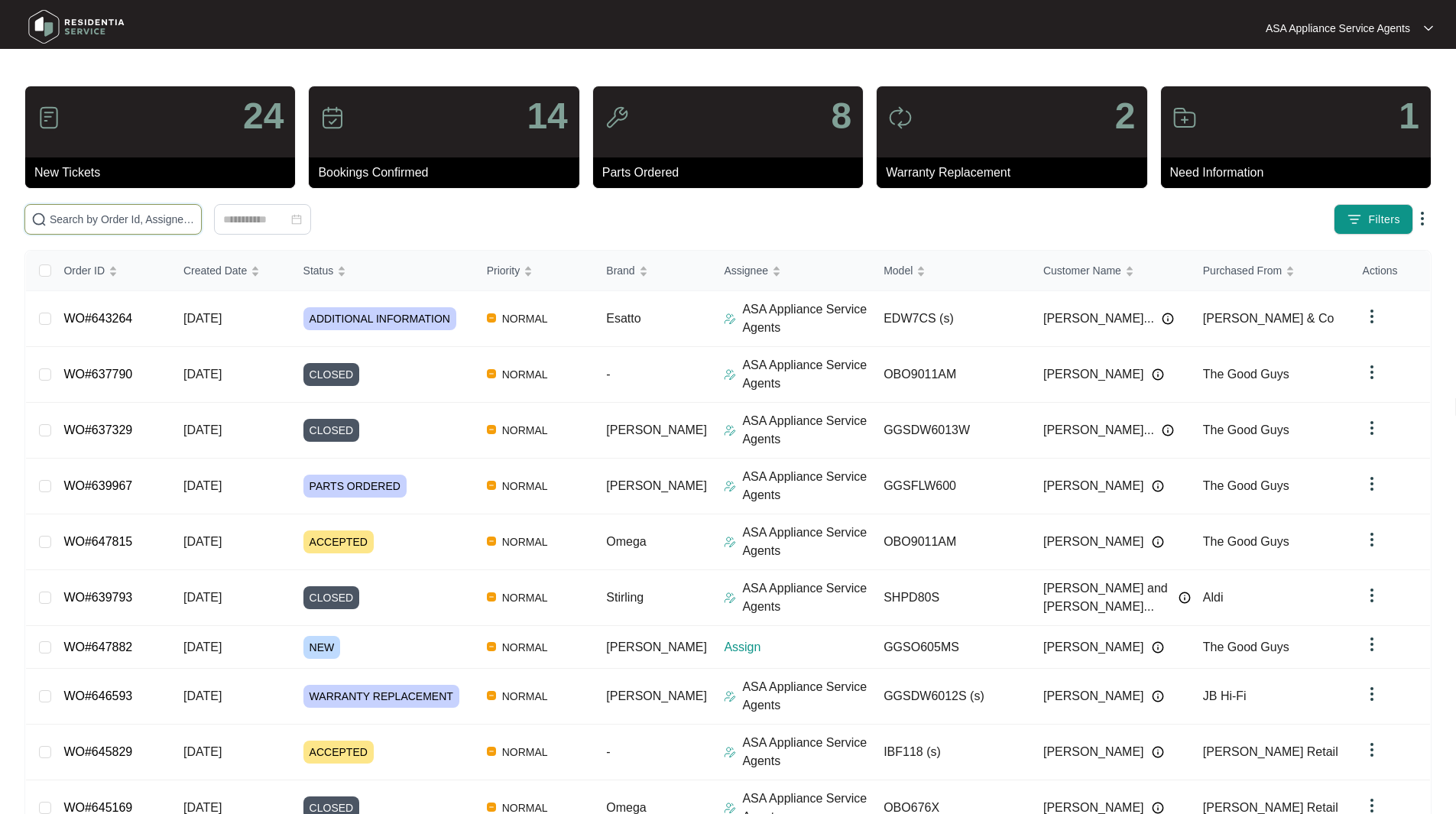
click at [143, 214] on input "text" at bounding box center [123, 219] width 146 height 17
paste input "645499"
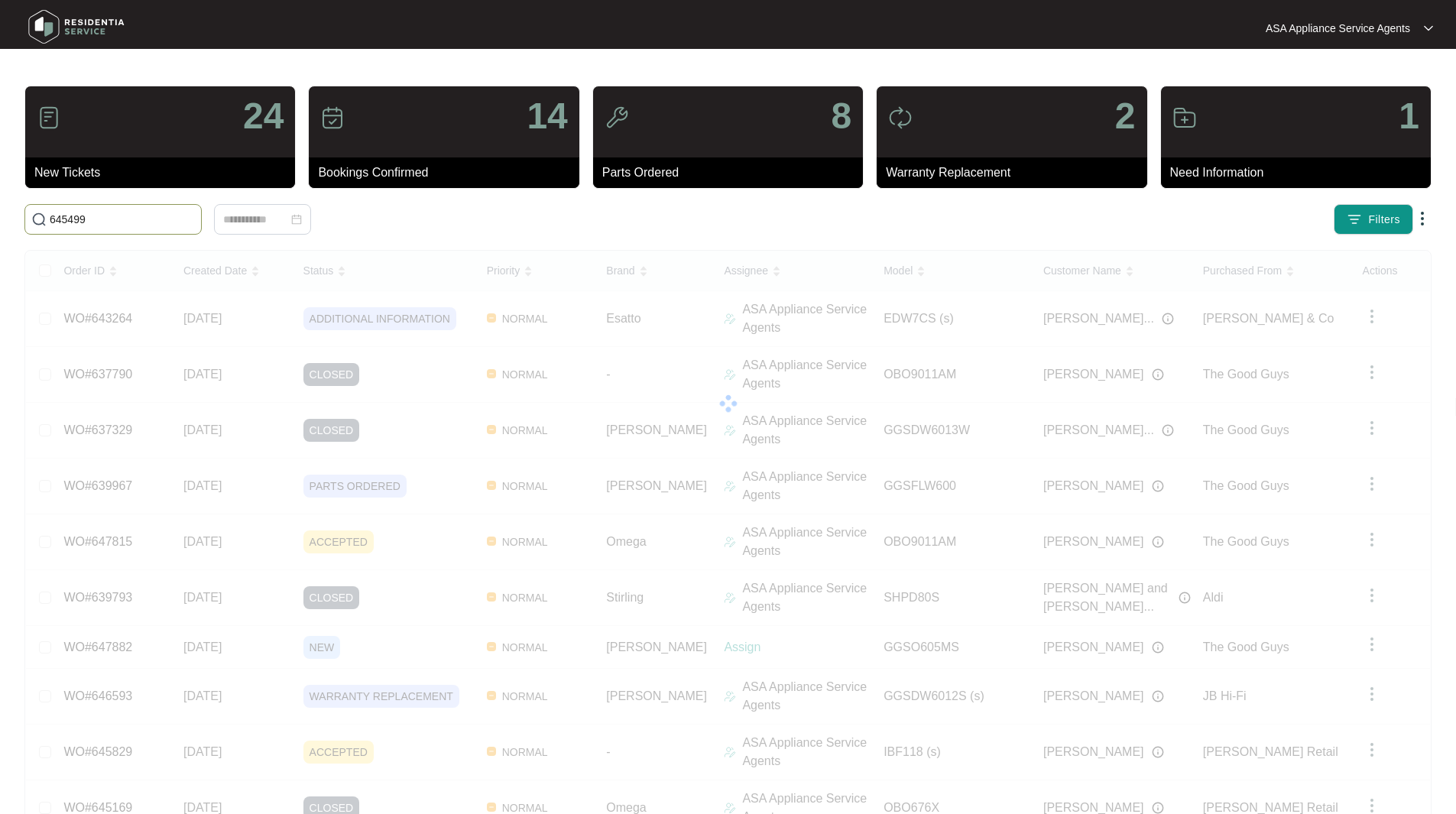
type input "645499"
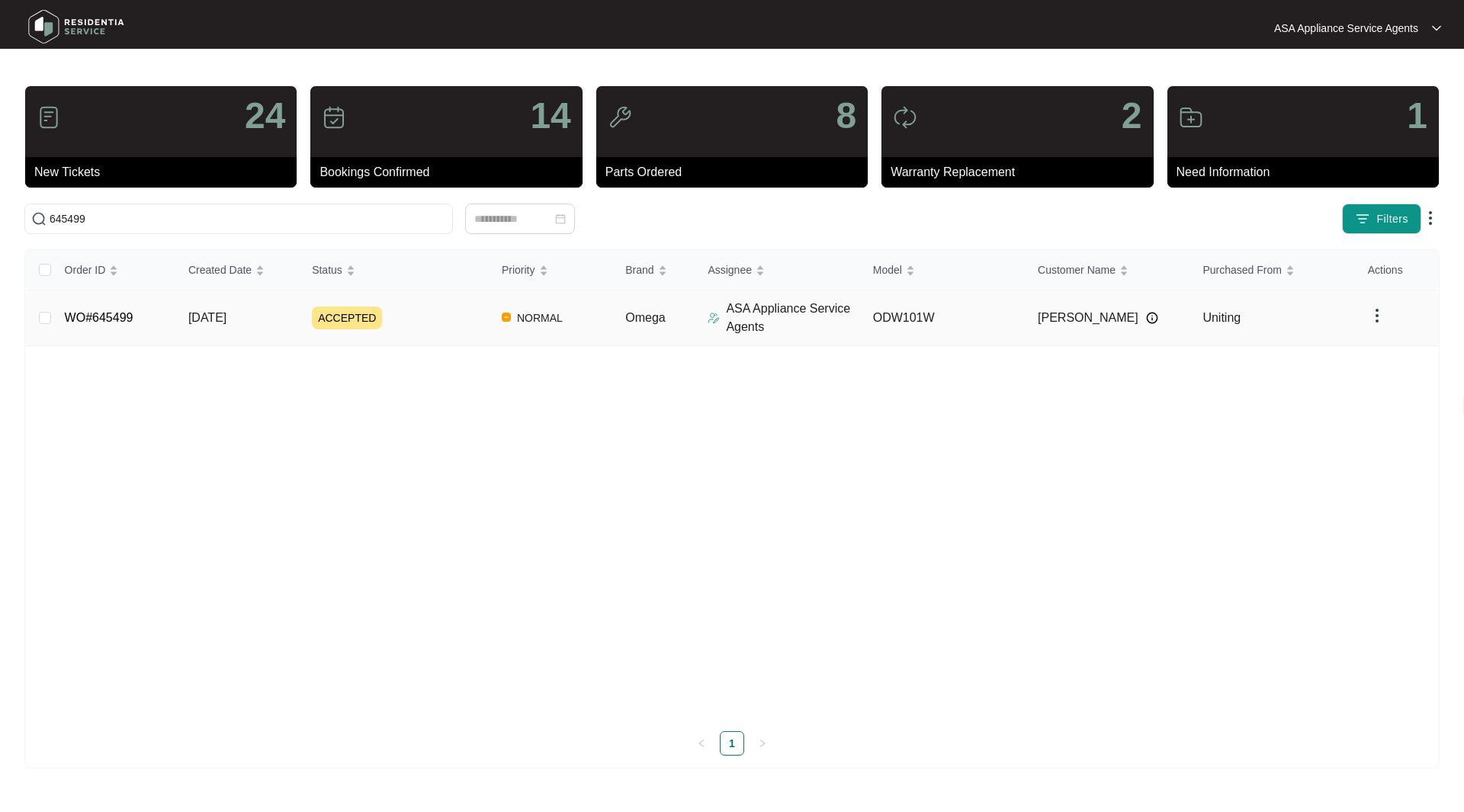
click at [97, 324] on link "WO#645499" at bounding box center [99, 317] width 69 height 13
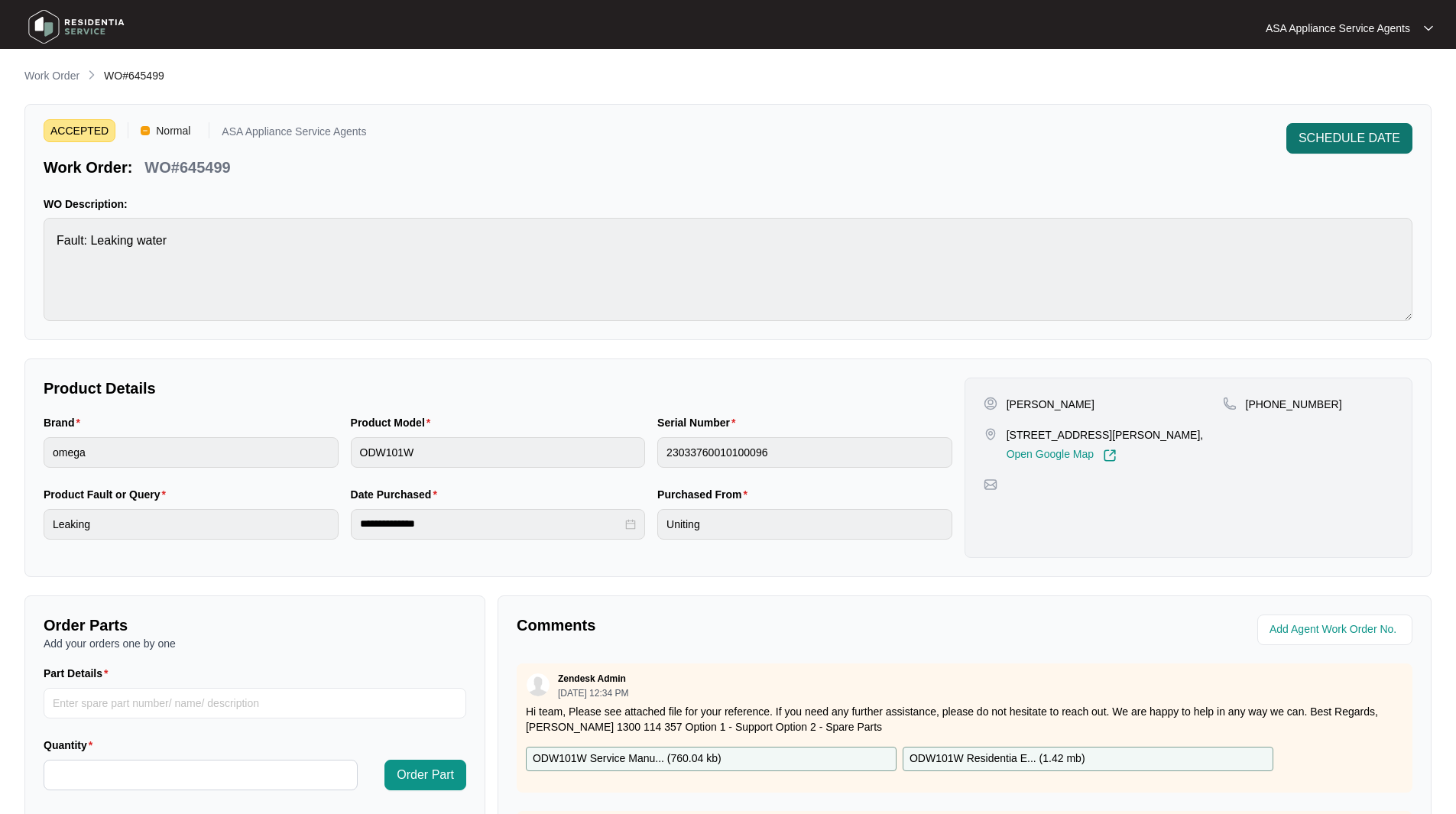
click at [1346, 136] on span "SCHEDULE DATE" at bounding box center [1349, 138] width 101 height 19
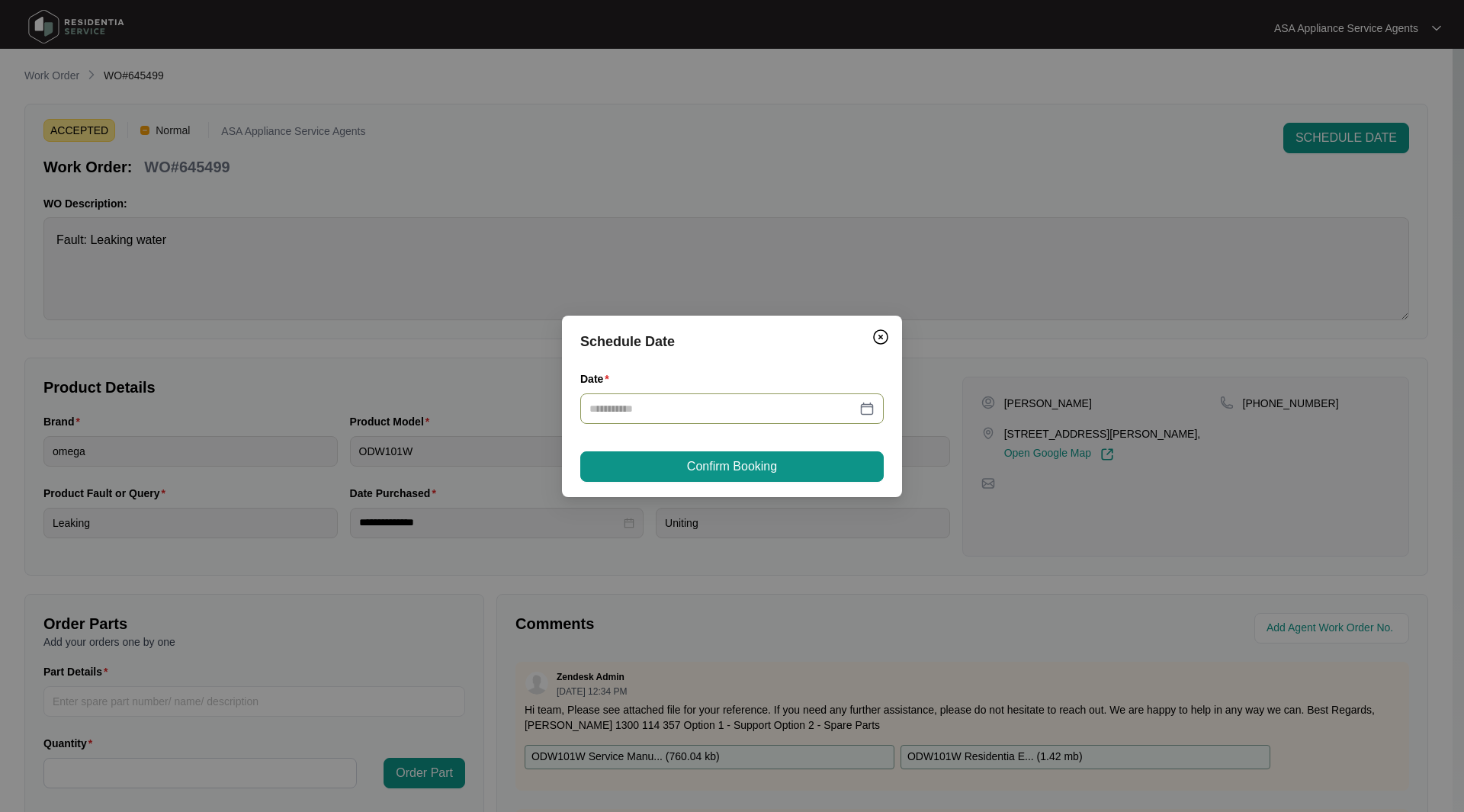
click at [861, 408] on div at bounding box center [732, 408] width 286 height 17
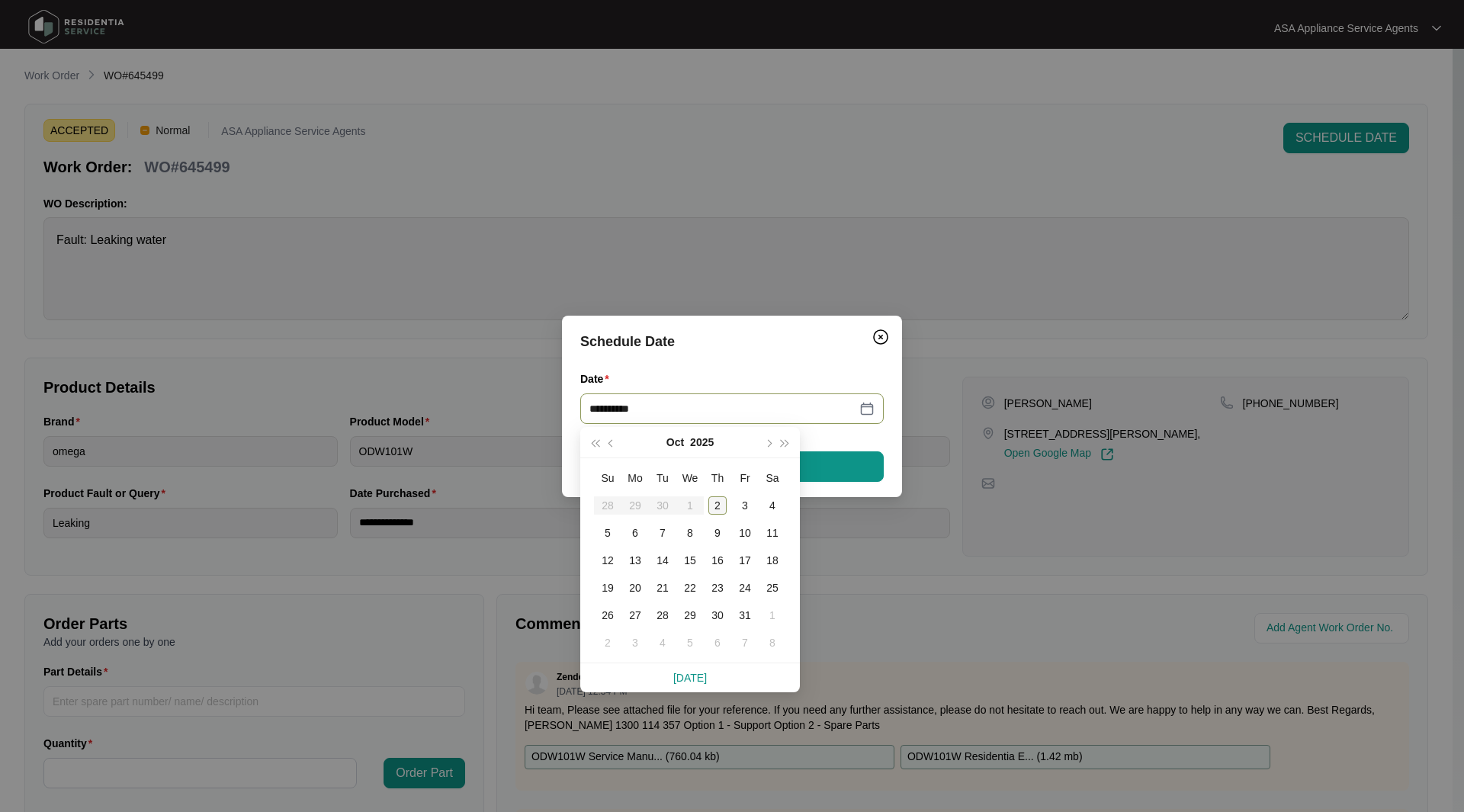
type input "**********"
click at [717, 506] on div "2" at bounding box center [717, 505] width 19 height 19
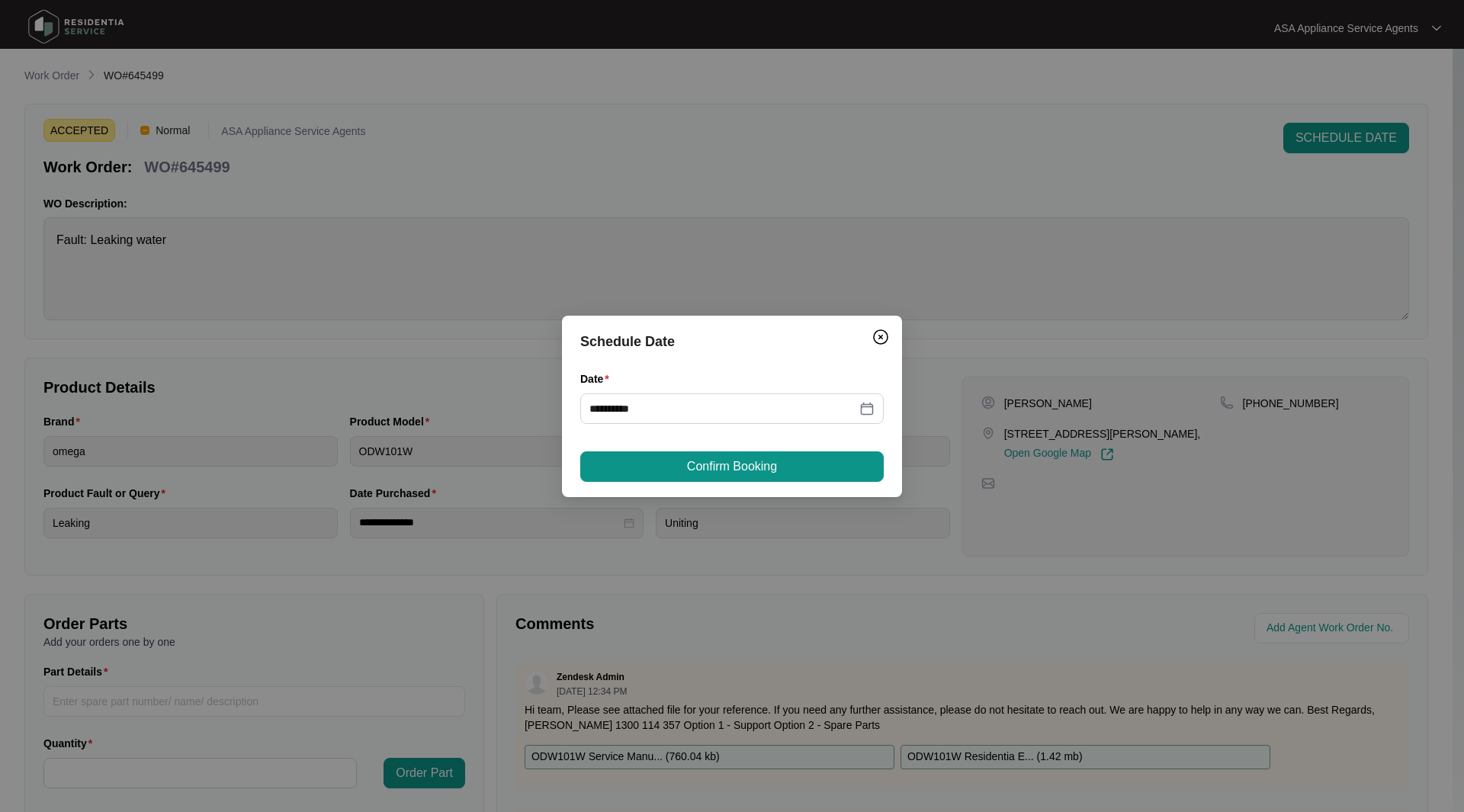
click at [732, 472] on span "Confirm Booking" at bounding box center [732, 466] width 90 height 19
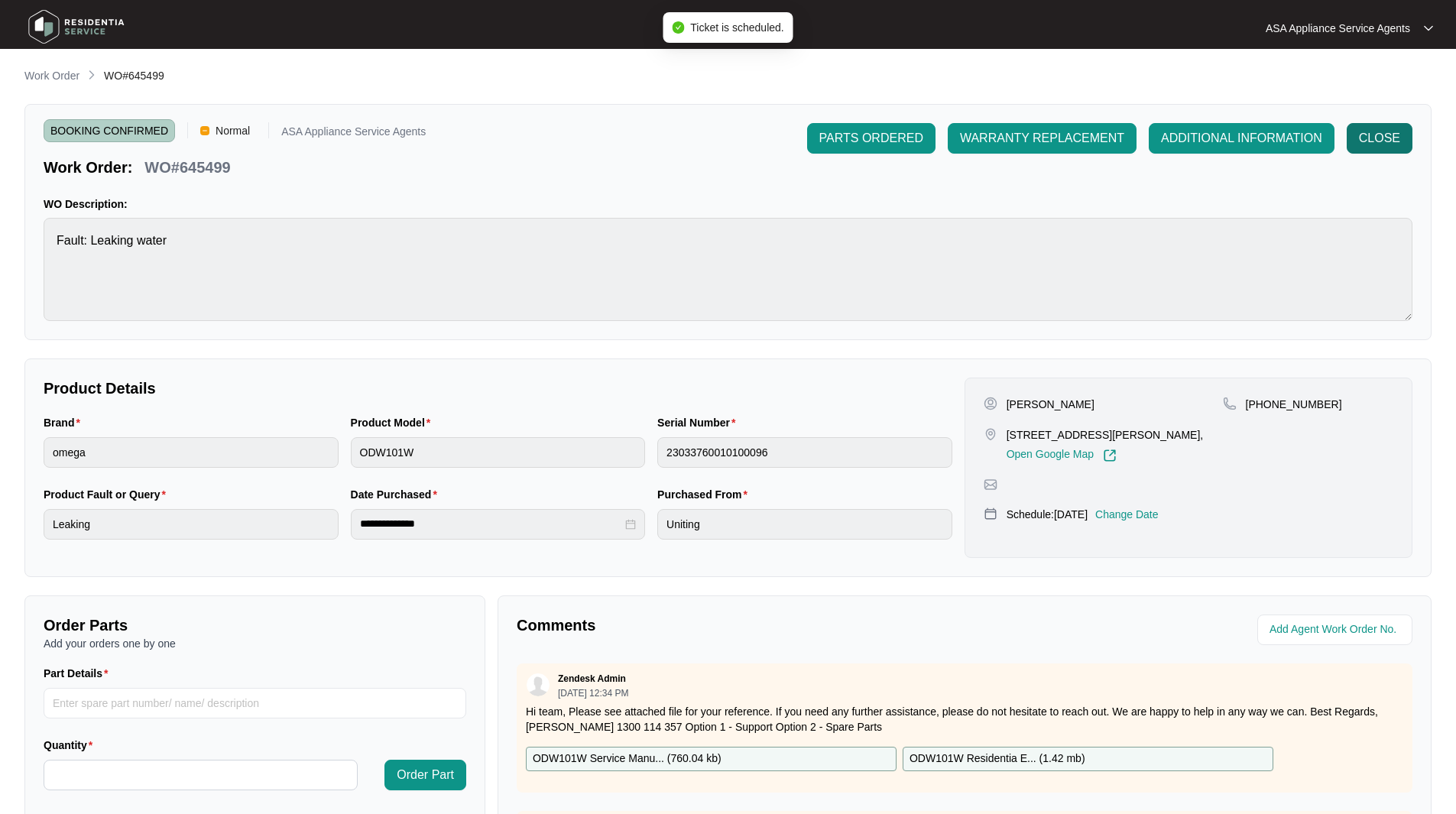
click at [1387, 136] on span "CLOSE" at bounding box center [1379, 138] width 41 height 19
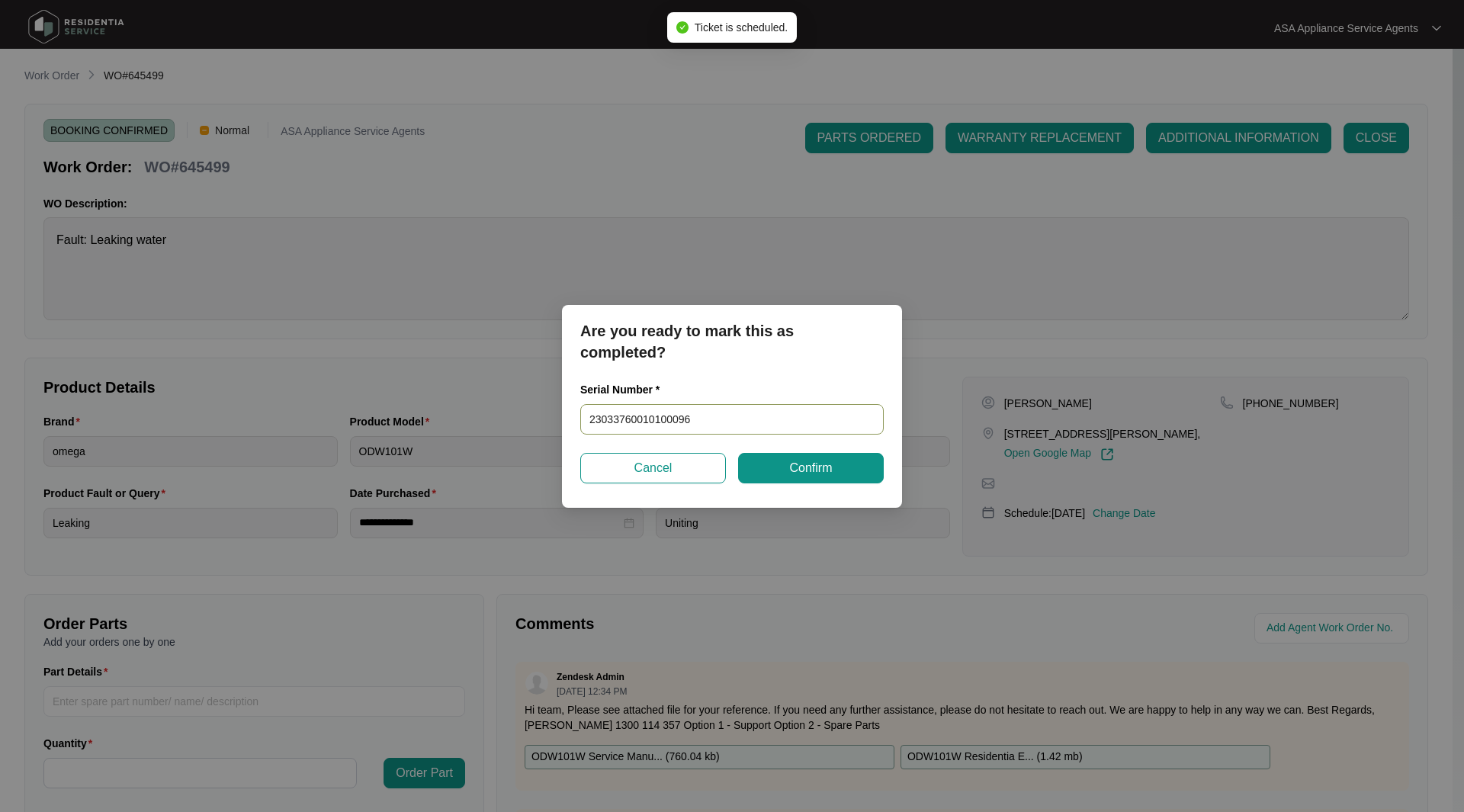
click at [787, 413] on input "23033760010100096" at bounding box center [732, 419] width 303 height 30
click at [816, 464] on span "Confirm" at bounding box center [811, 468] width 43 height 19
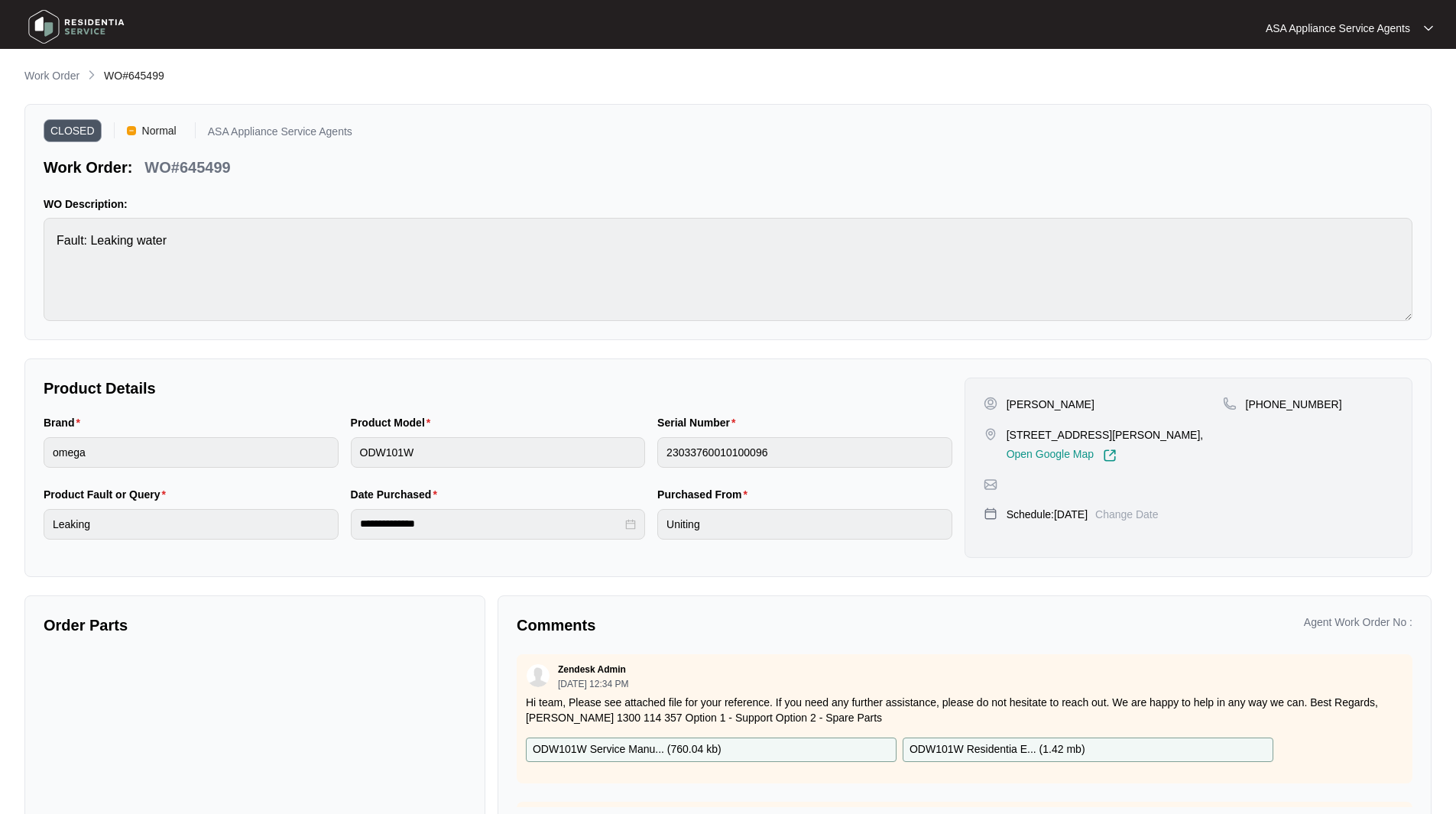
click at [40, 32] on img at bounding box center [76, 27] width 107 height 46
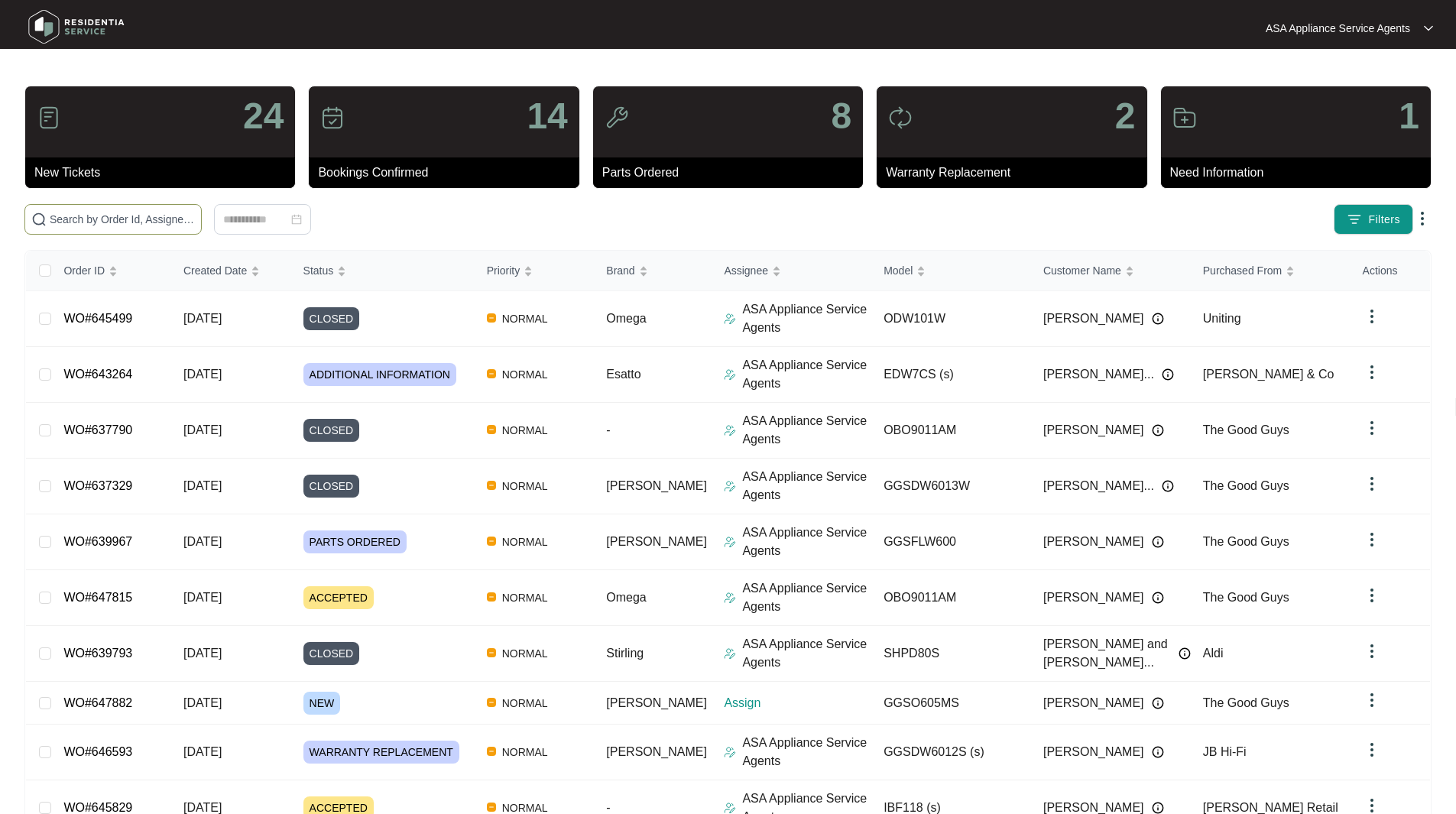
click at [133, 214] on input "text" at bounding box center [123, 219] width 146 height 17
paste input "645829"
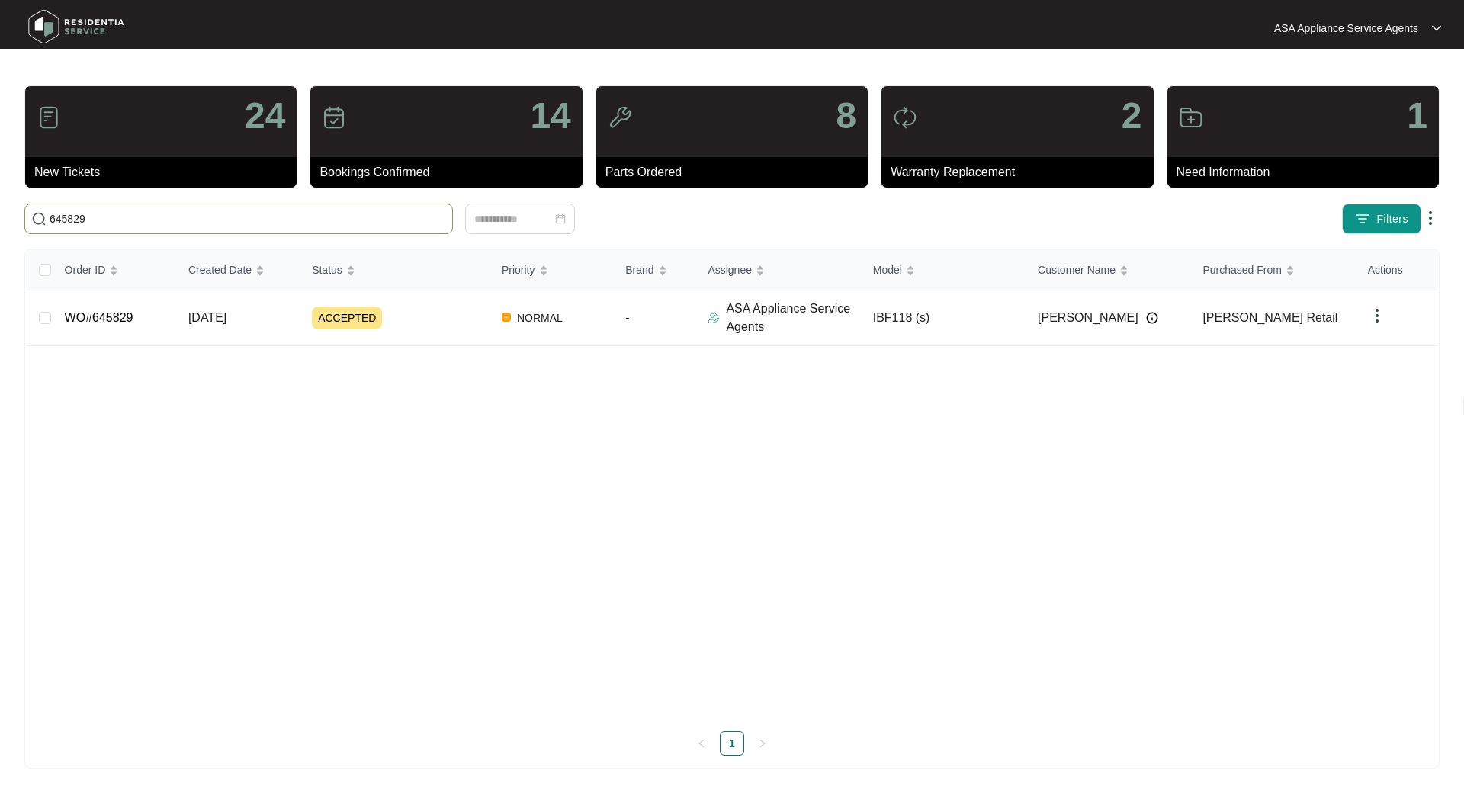
type input "645829"
click at [131, 307] on td "WO#645829" at bounding box center [115, 318] width 124 height 56
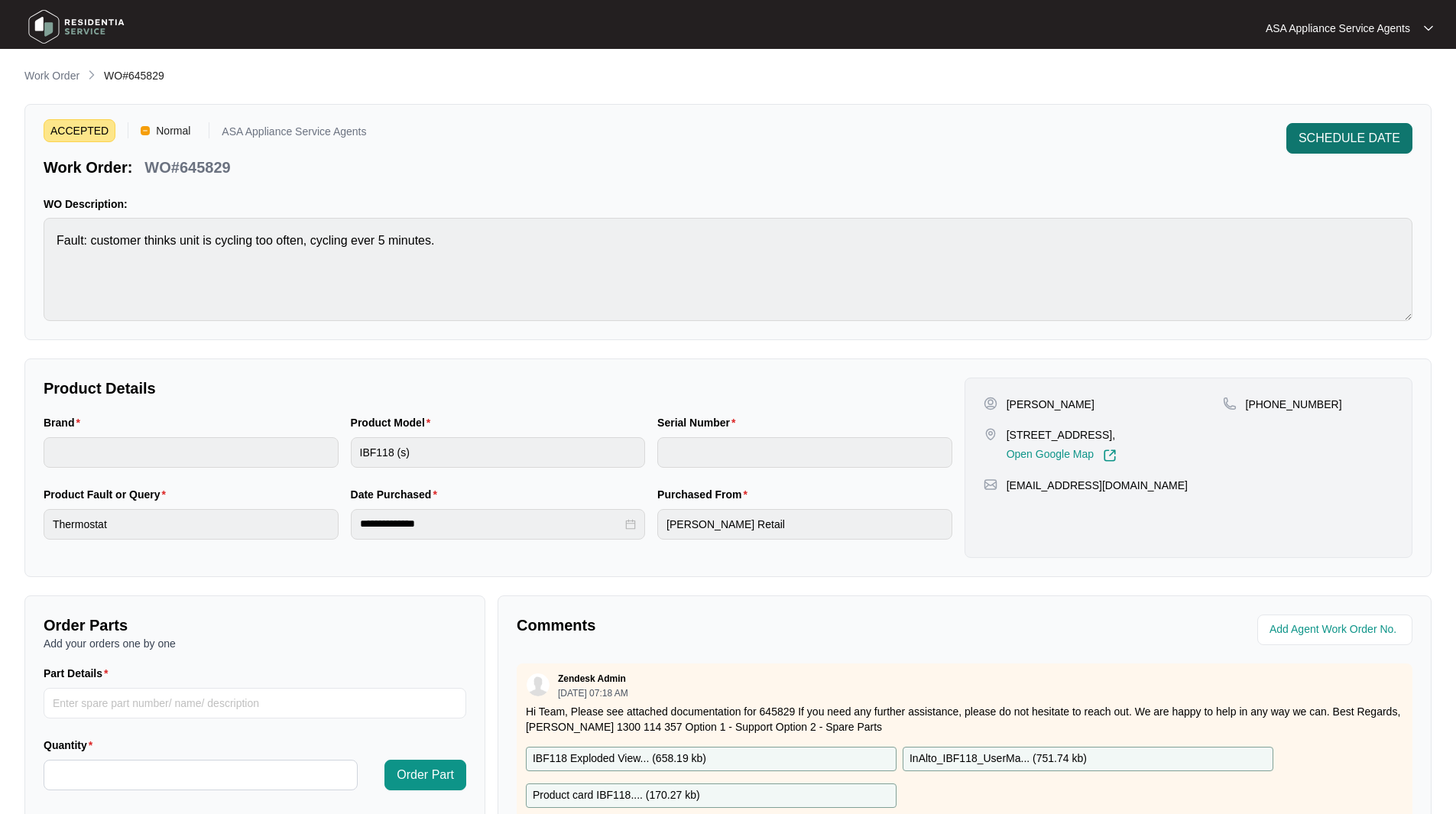
click at [1385, 143] on span "SCHEDULE DATE" at bounding box center [1349, 138] width 101 height 19
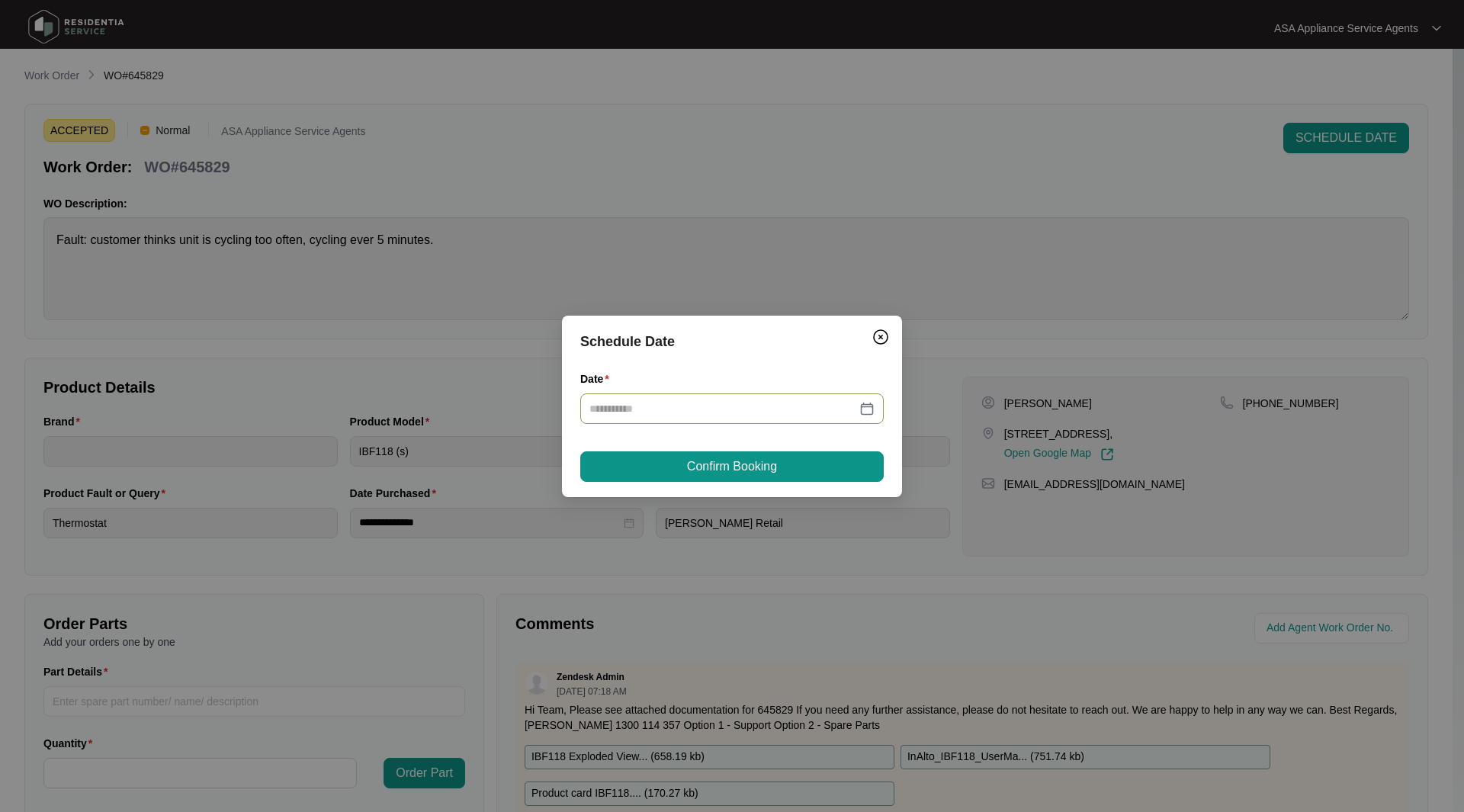
click at [863, 407] on div at bounding box center [732, 408] width 286 height 17
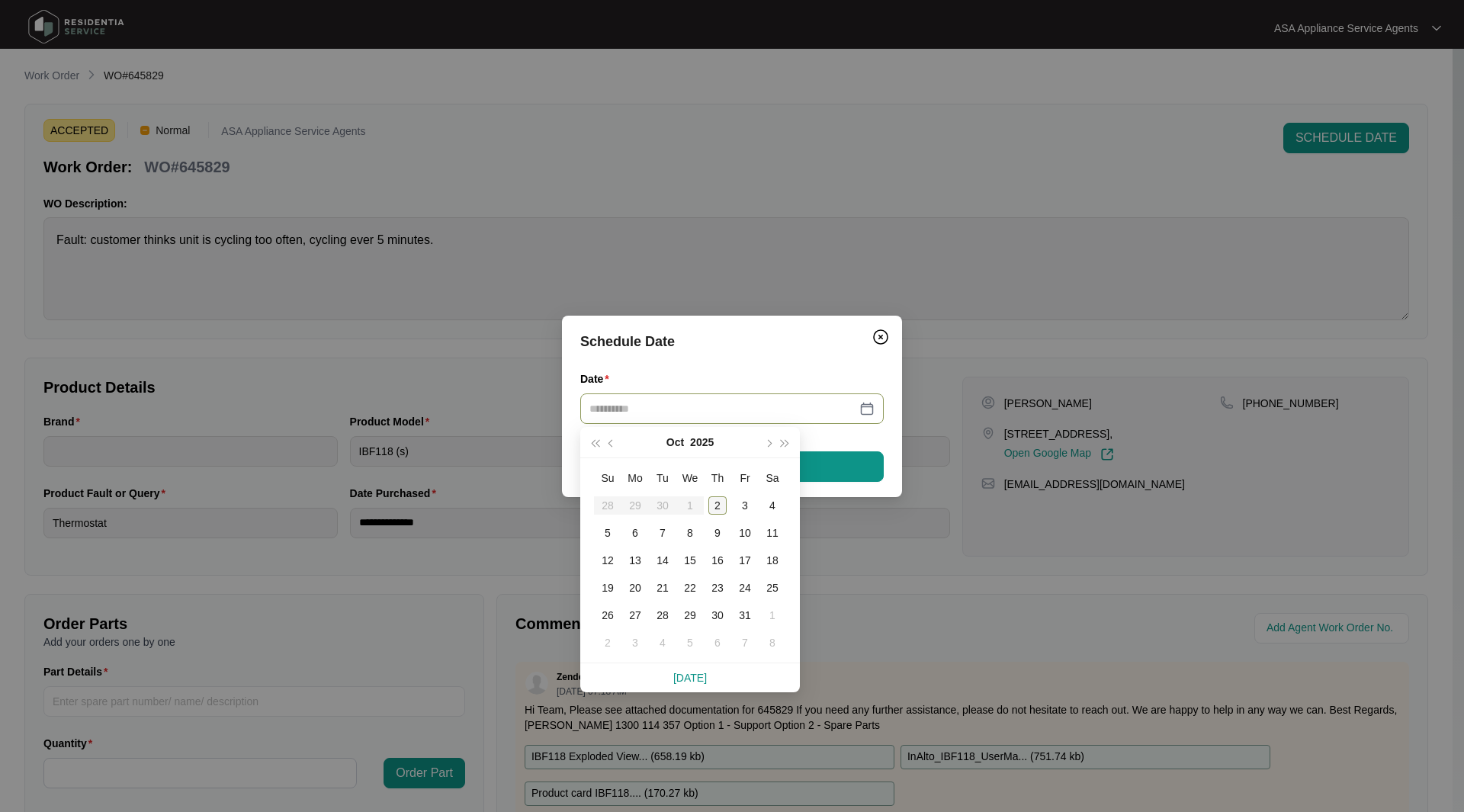
type input "**********"
click at [707, 504] on td "2" at bounding box center [717, 505] width 27 height 27
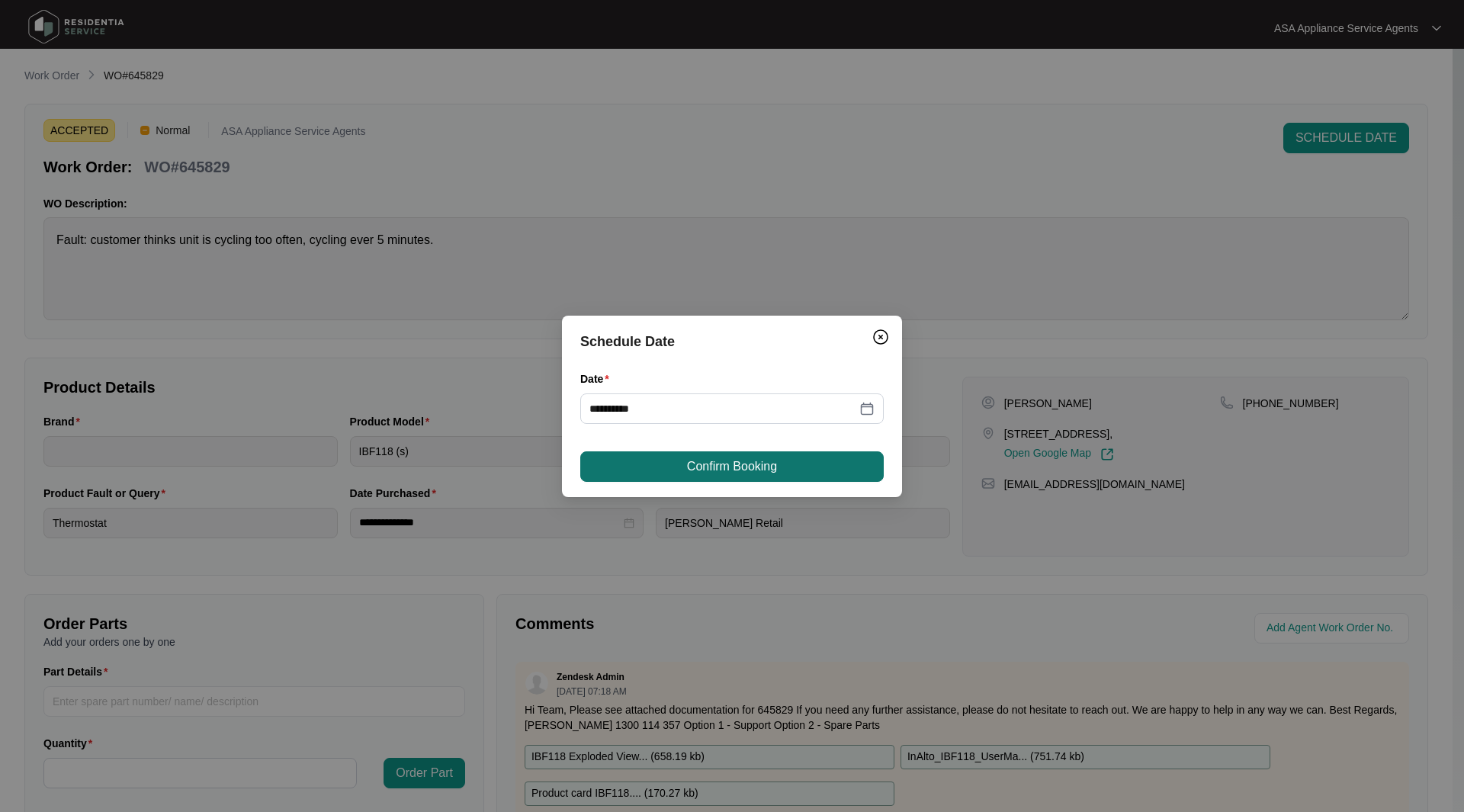
click at [721, 469] on span "Confirm Booking" at bounding box center [732, 466] width 90 height 19
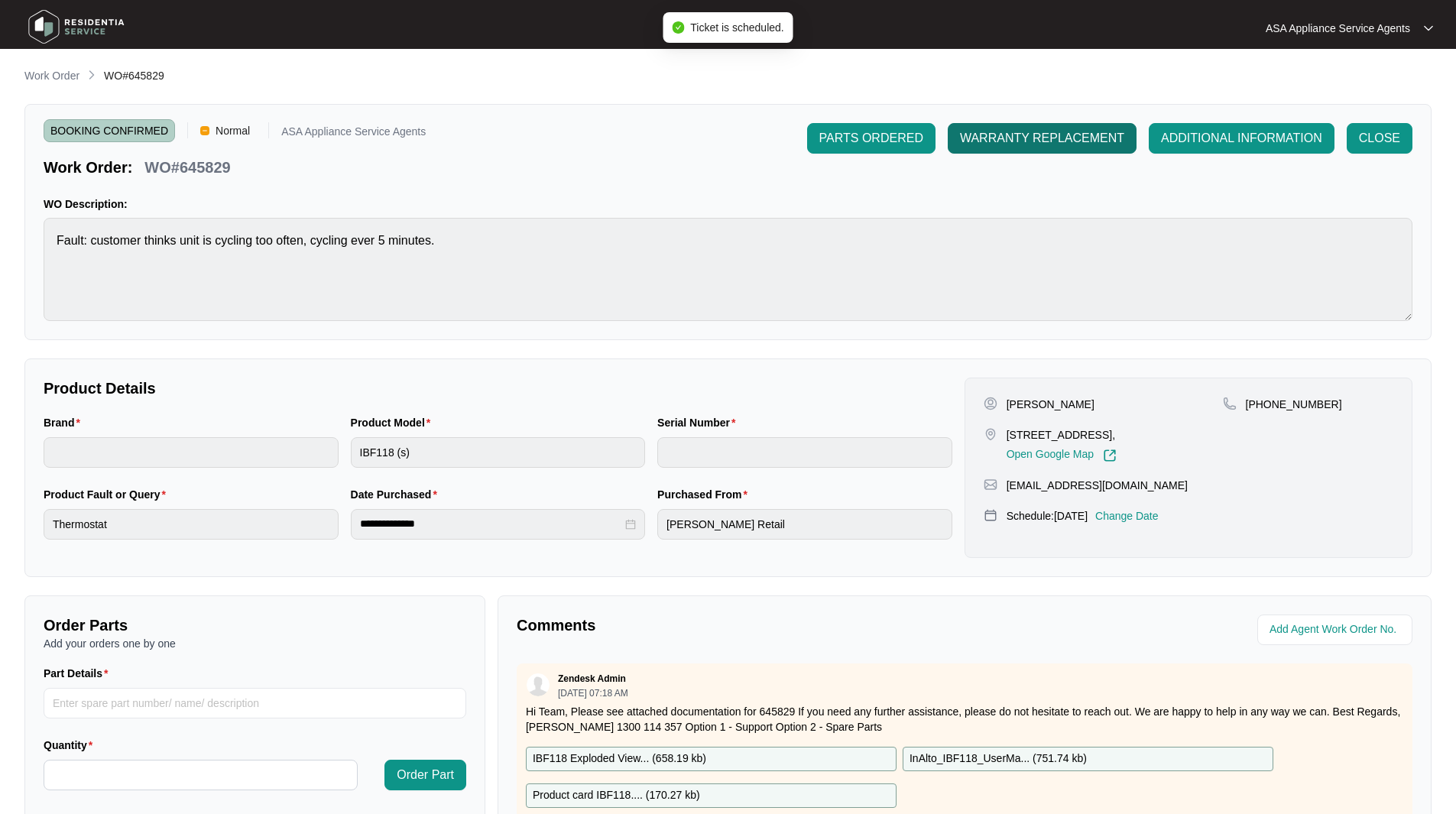
click at [1026, 129] on button "WARRANTY REPLACEMENT" at bounding box center [1042, 138] width 189 height 30
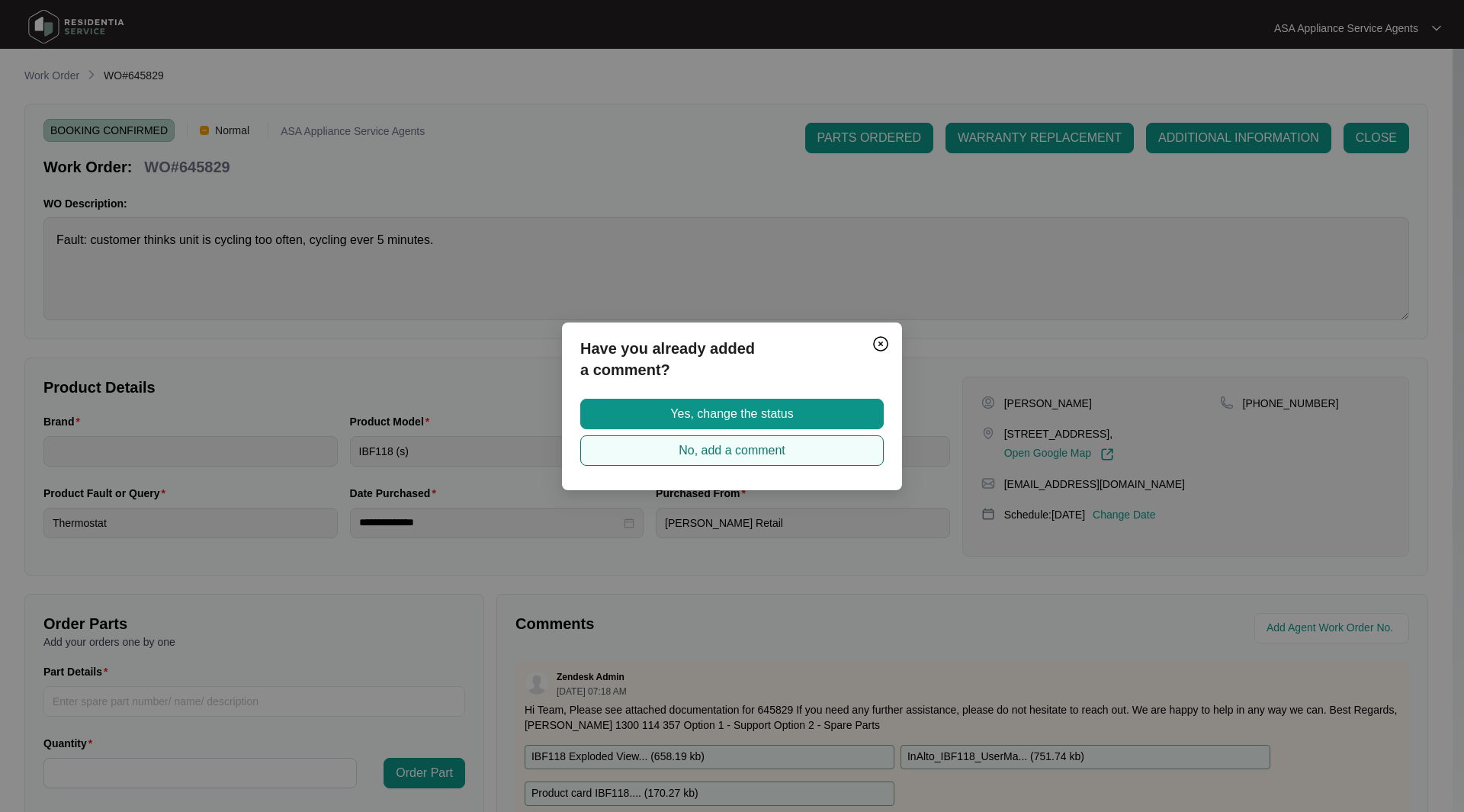
click at [748, 460] on button "No, add a comment" at bounding box center [732, 450] width 303 height 30
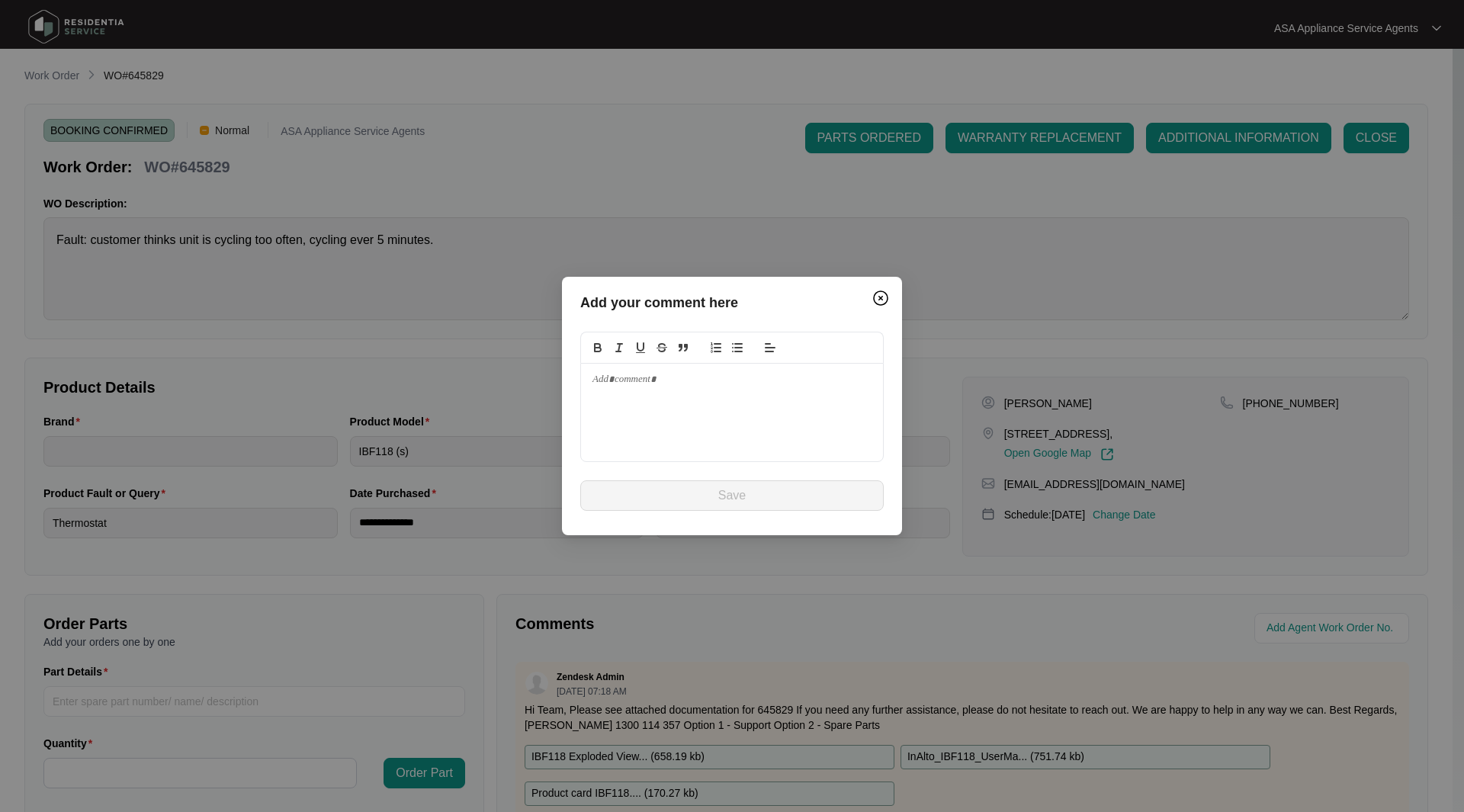
click at [694, 414] on div at bounding box center [732, 412] width 302 height 97
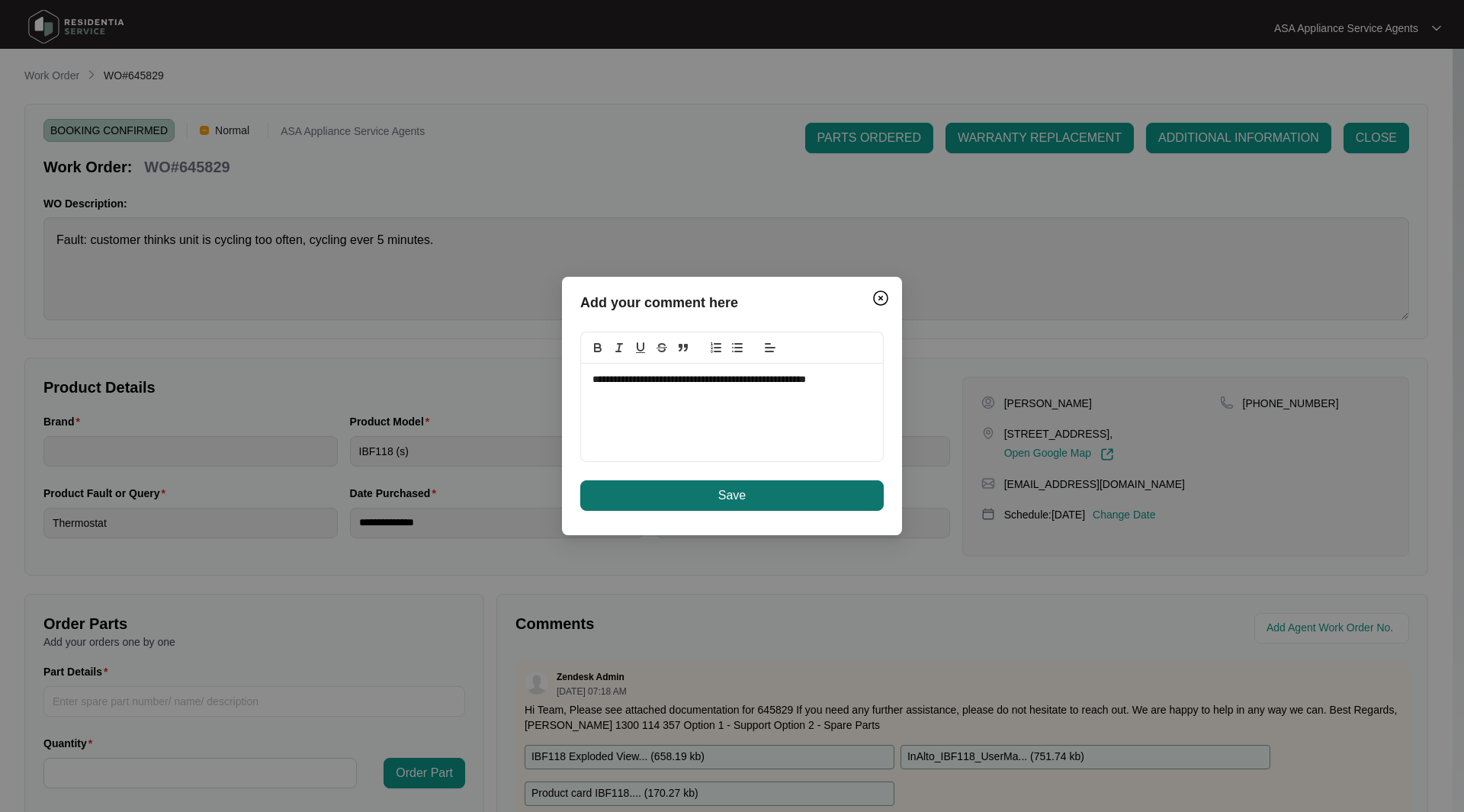
click at [765, 495] on button "Save" at bounding box center [732, 495] width 303 height 30
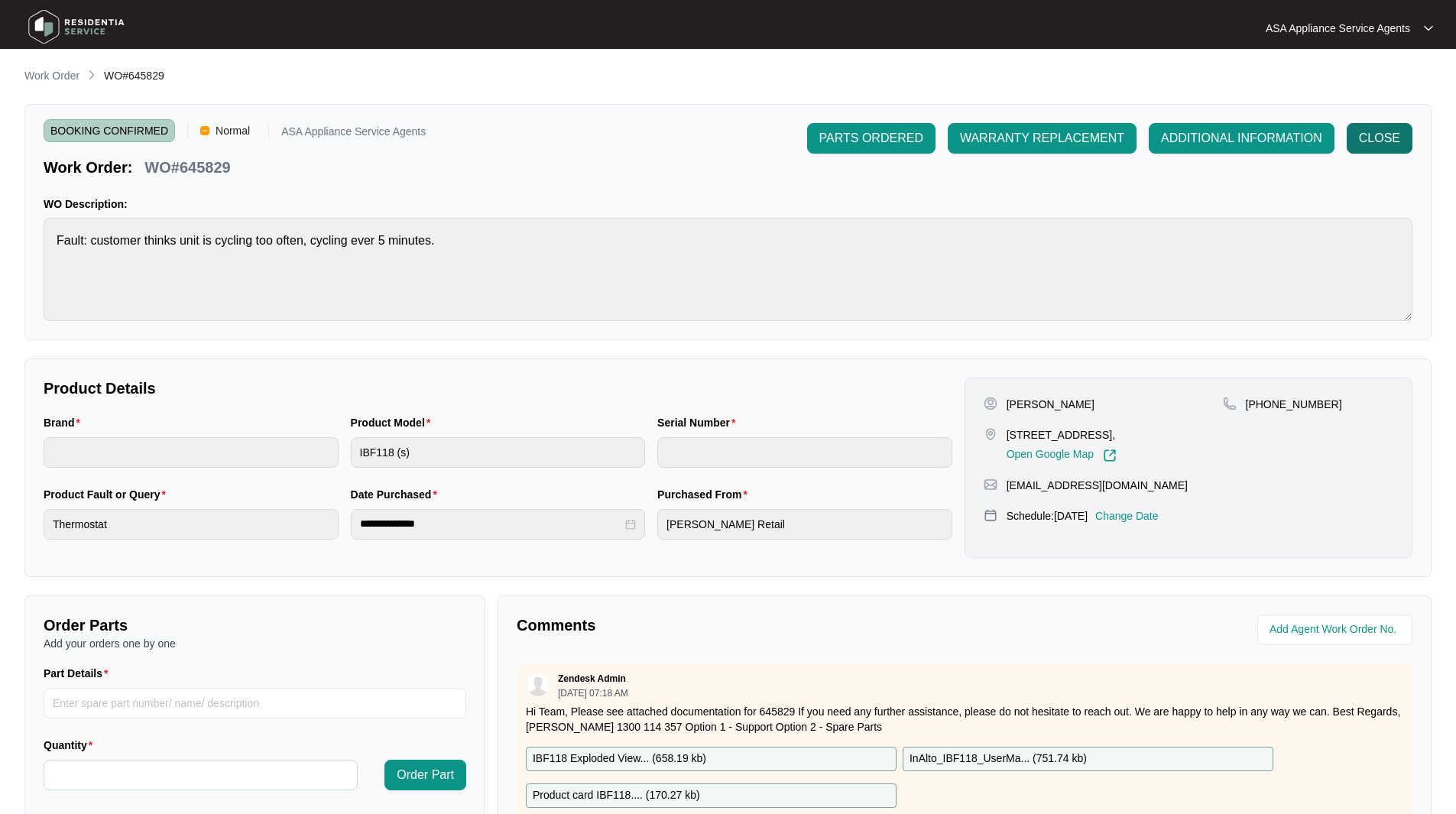
click at [1370, 136] on span "CLOSE" at bounding box center [1379, 138] width 41 height 19
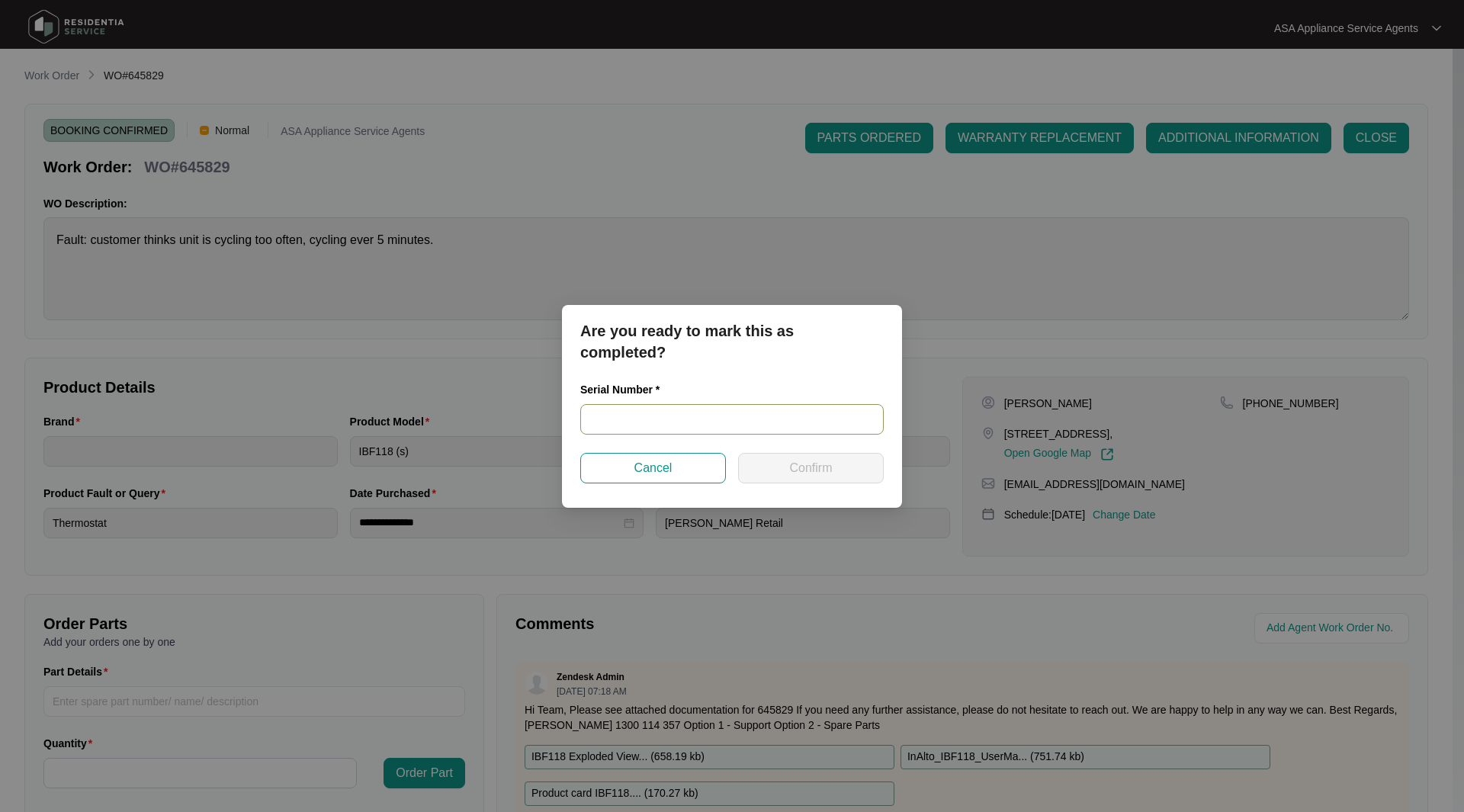
click at [697, 417] on input "text" at bounding box center [732, 419] width 303 height 30
paste input "2303272202010552352A00001"
type input "2303272202010552352A00001"
click at [792, 463] on span "Confirm" at bounding box center [811, 468] width 43 height 19
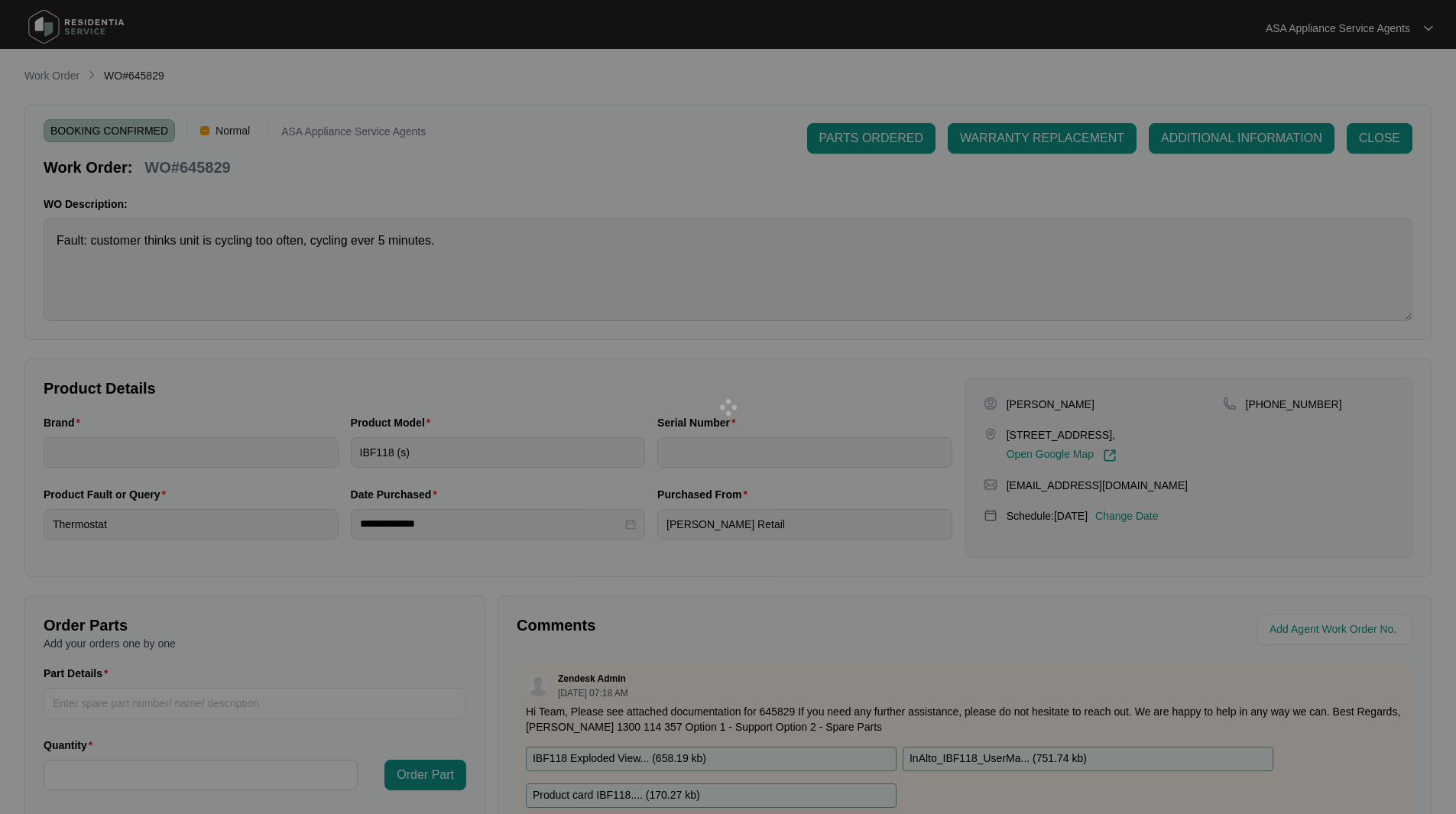
type input "2303272202010552352A00001"
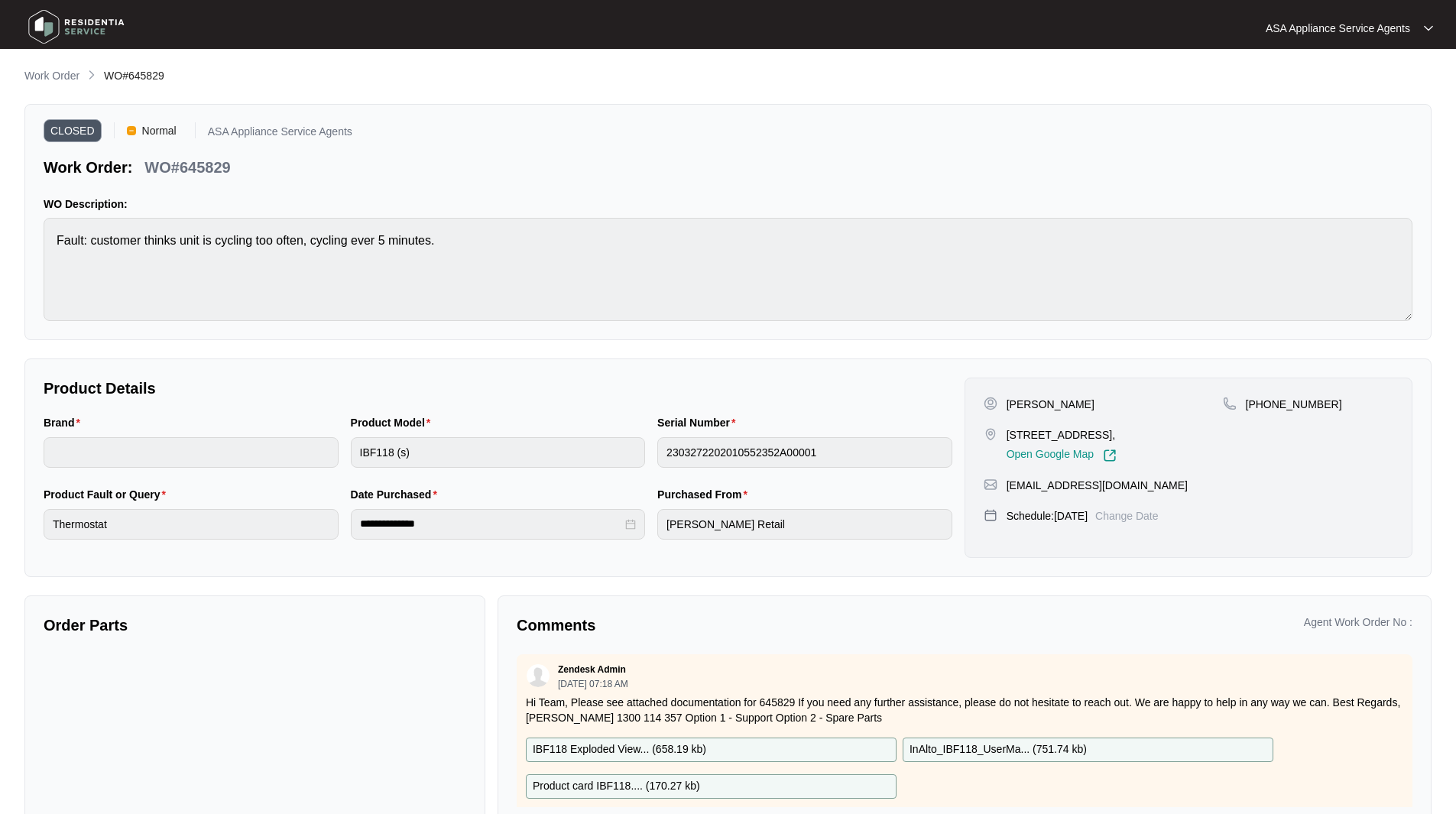
click at [35, 21] on img at bounding box center [76, 27] width 107 height 46
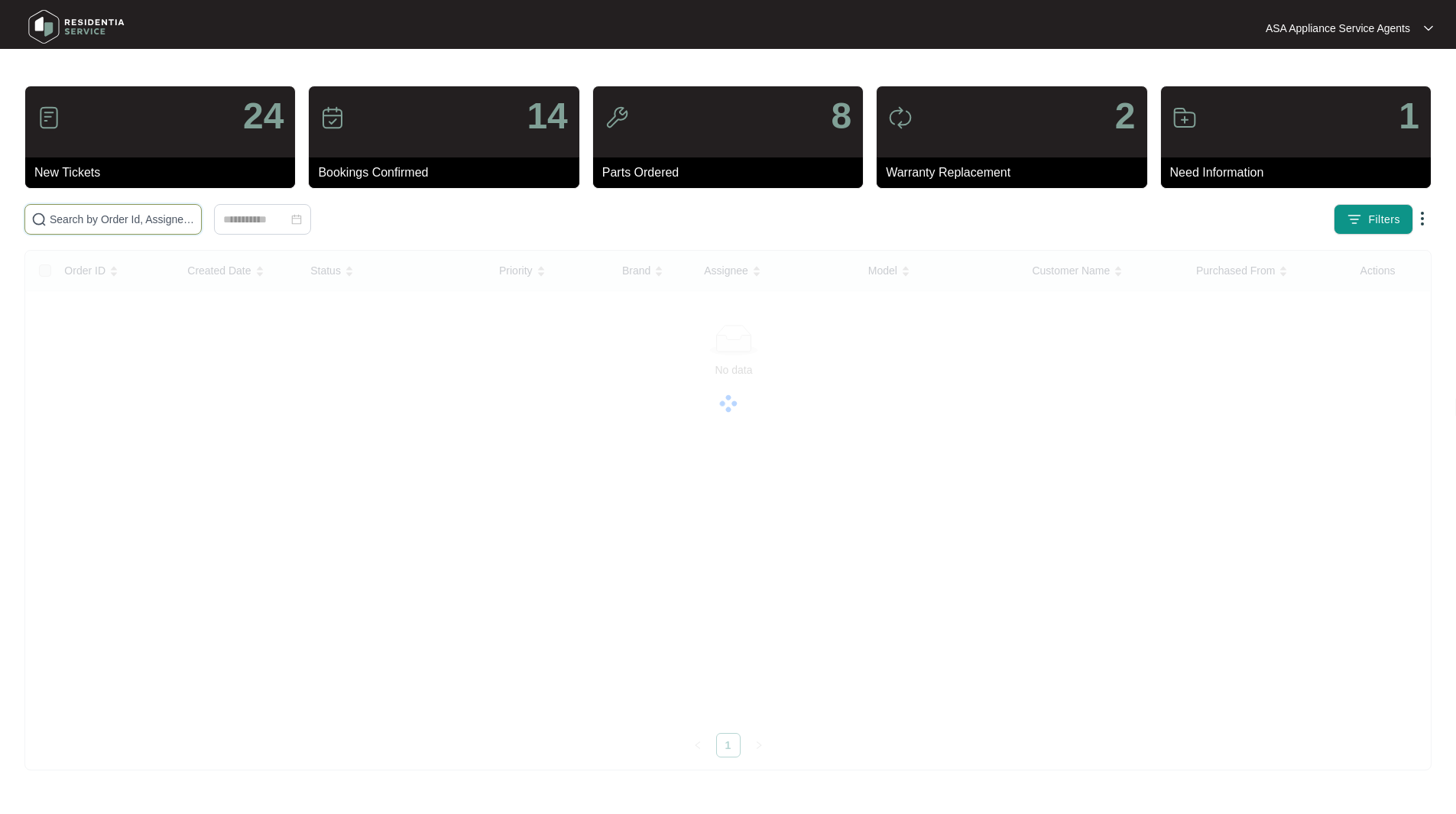
click at [180, 216] on input "text" at bounding box center [123, 219] width 146 height 17
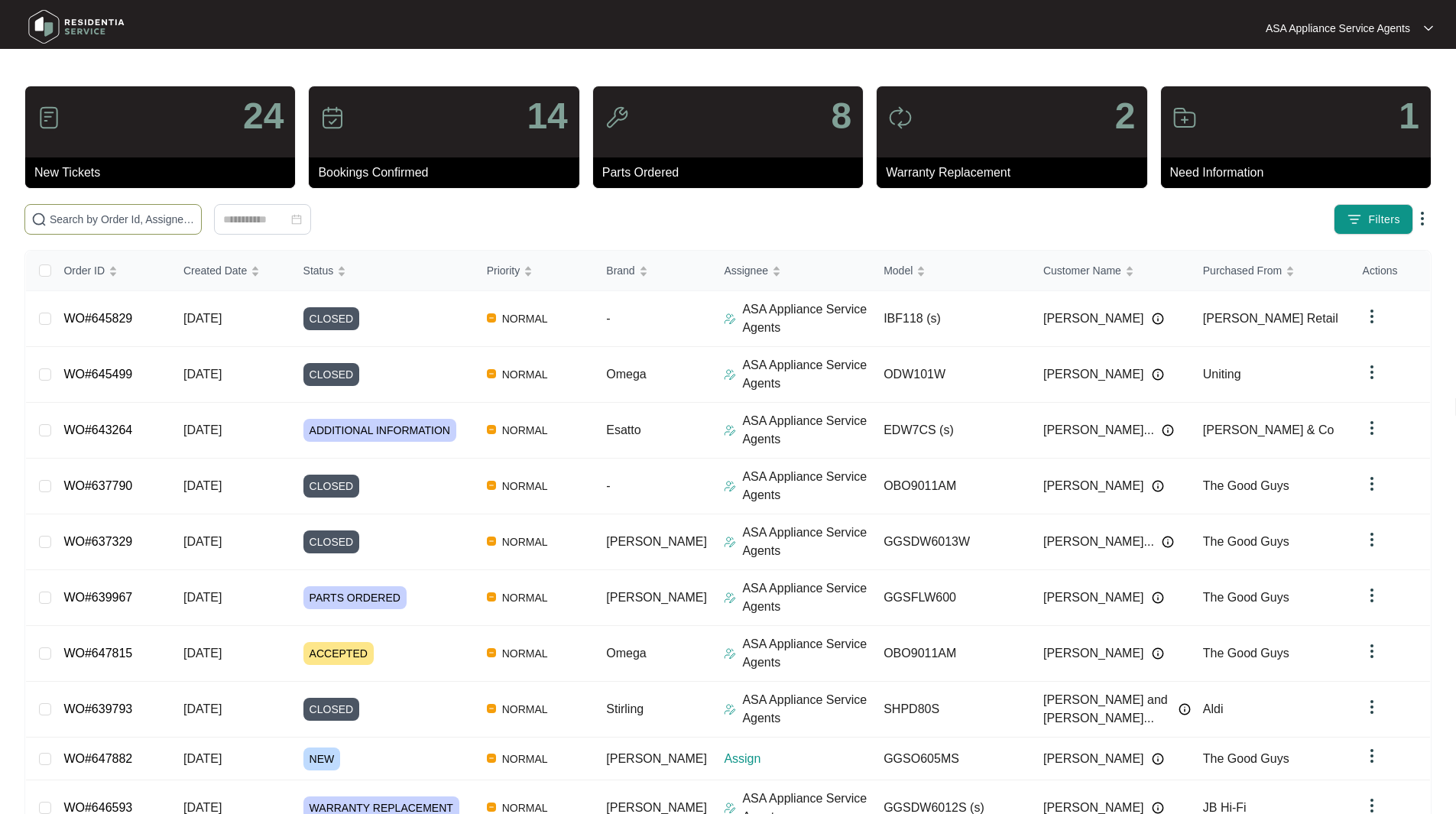
paste input "WO#646593"
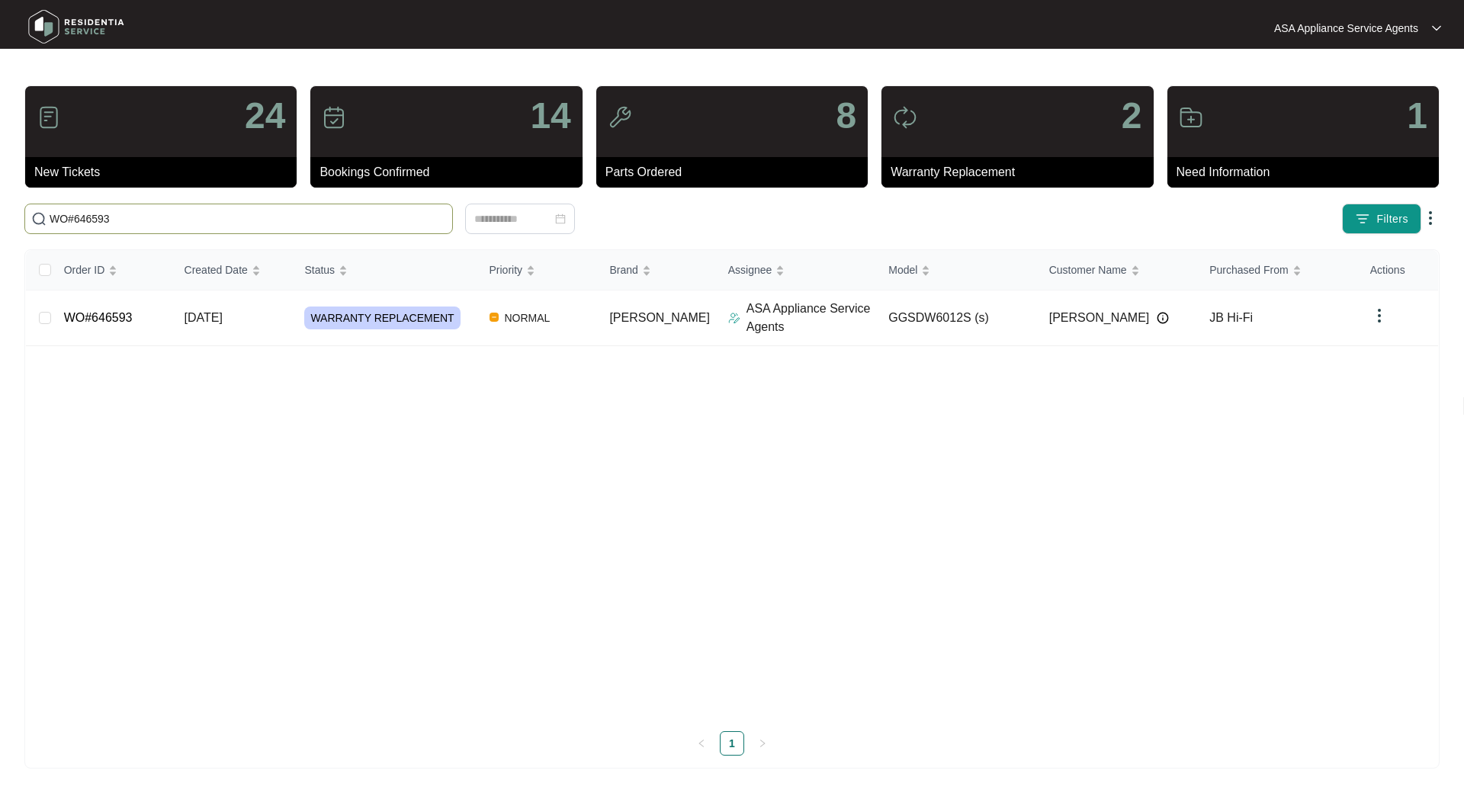
type input "WO#646593"
click at [102, 321] on link "WO#646593" at bounding box center [98, 317] width 69 height 13
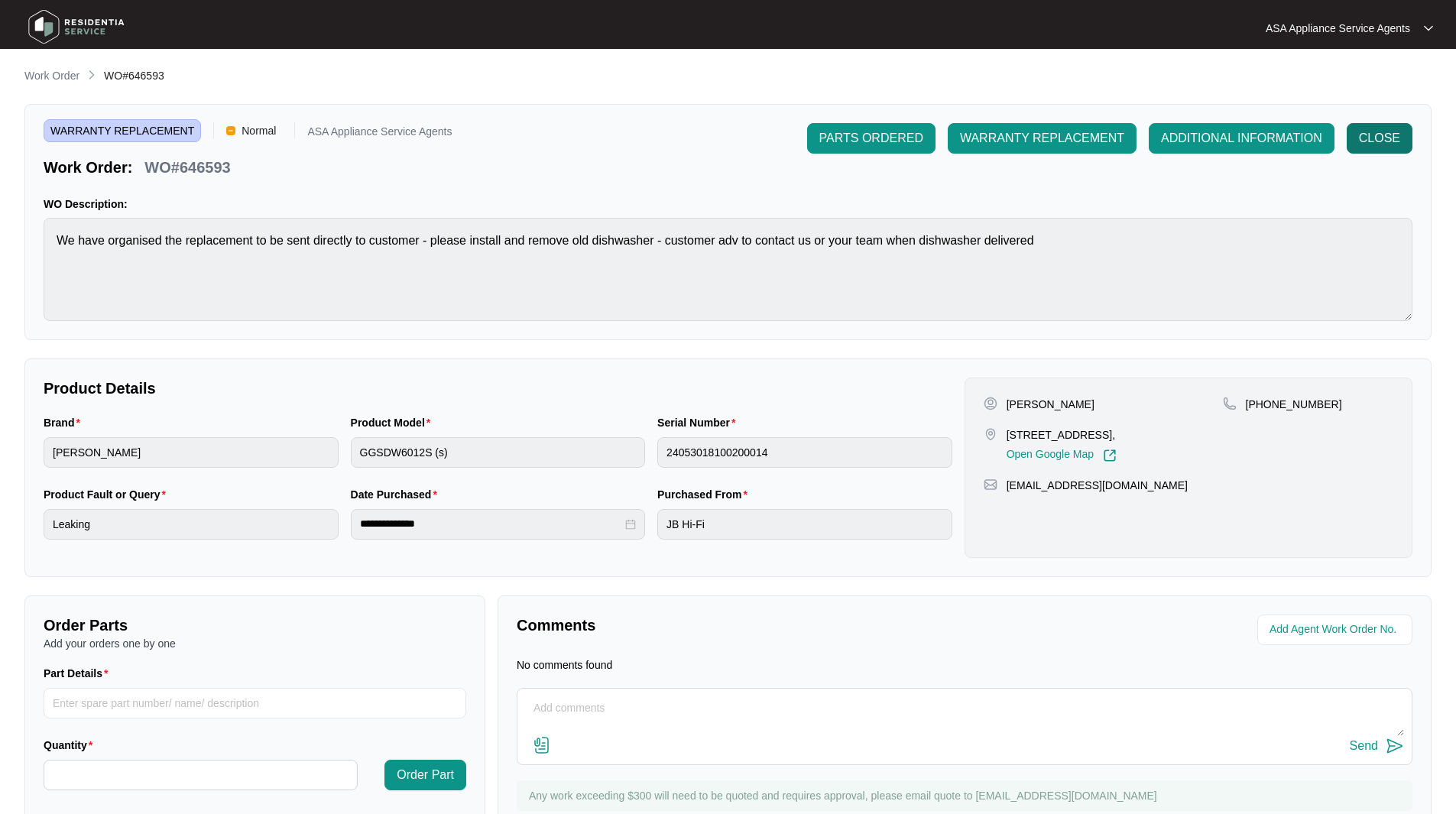
click at [1398, 142] on span "CLOSE" at bounding box center [1379, 138] width 41 height 19
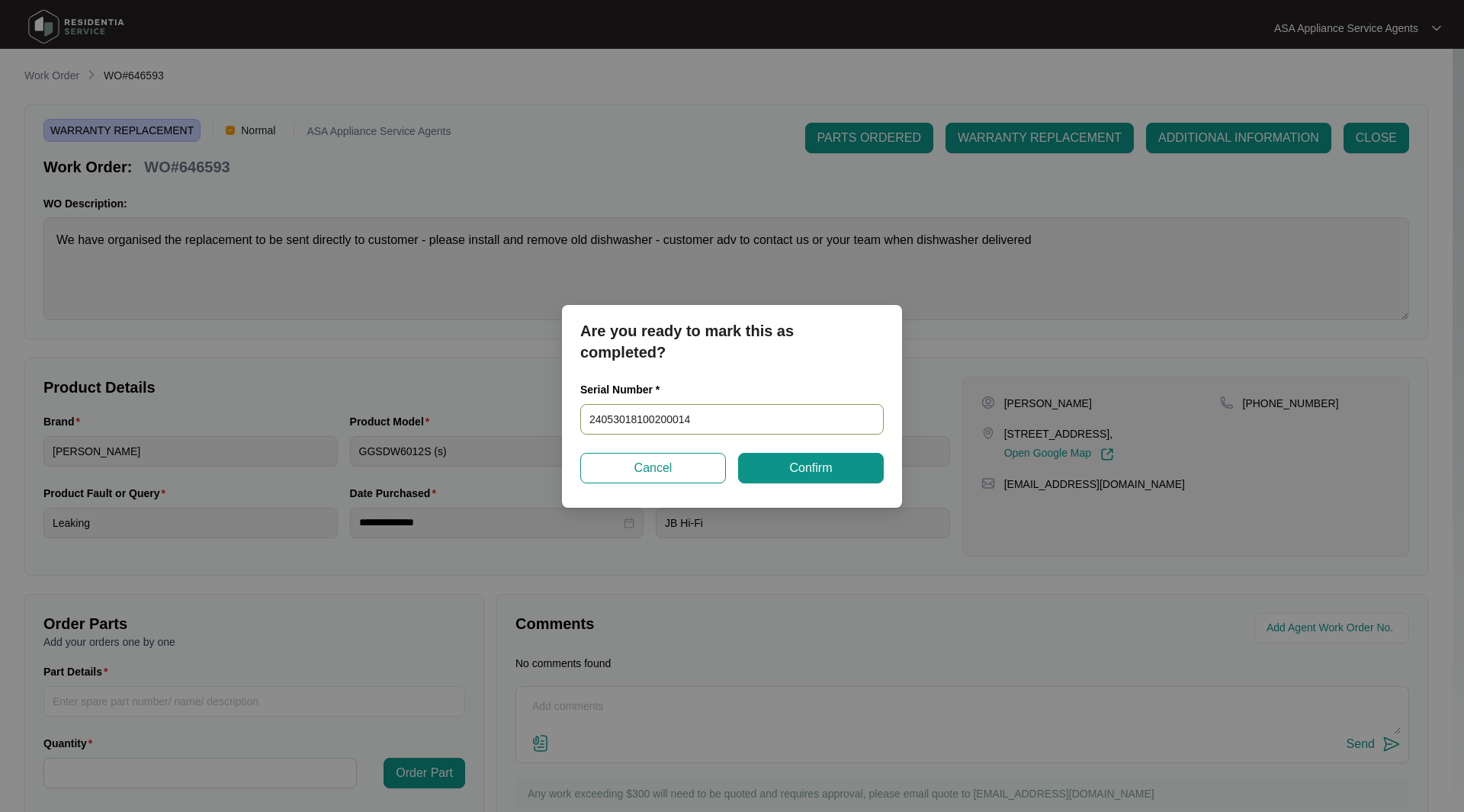
click at [779, 423] on input "24053018100200014" at bounding box center [732, 419] width 303 height 30
paste input "2401831704010006"
type input "24053018100200014 NEW 2401831704010006"
click at [837, 474] on button "Confirm" at bounding box center [810, 468] width 145 height 30
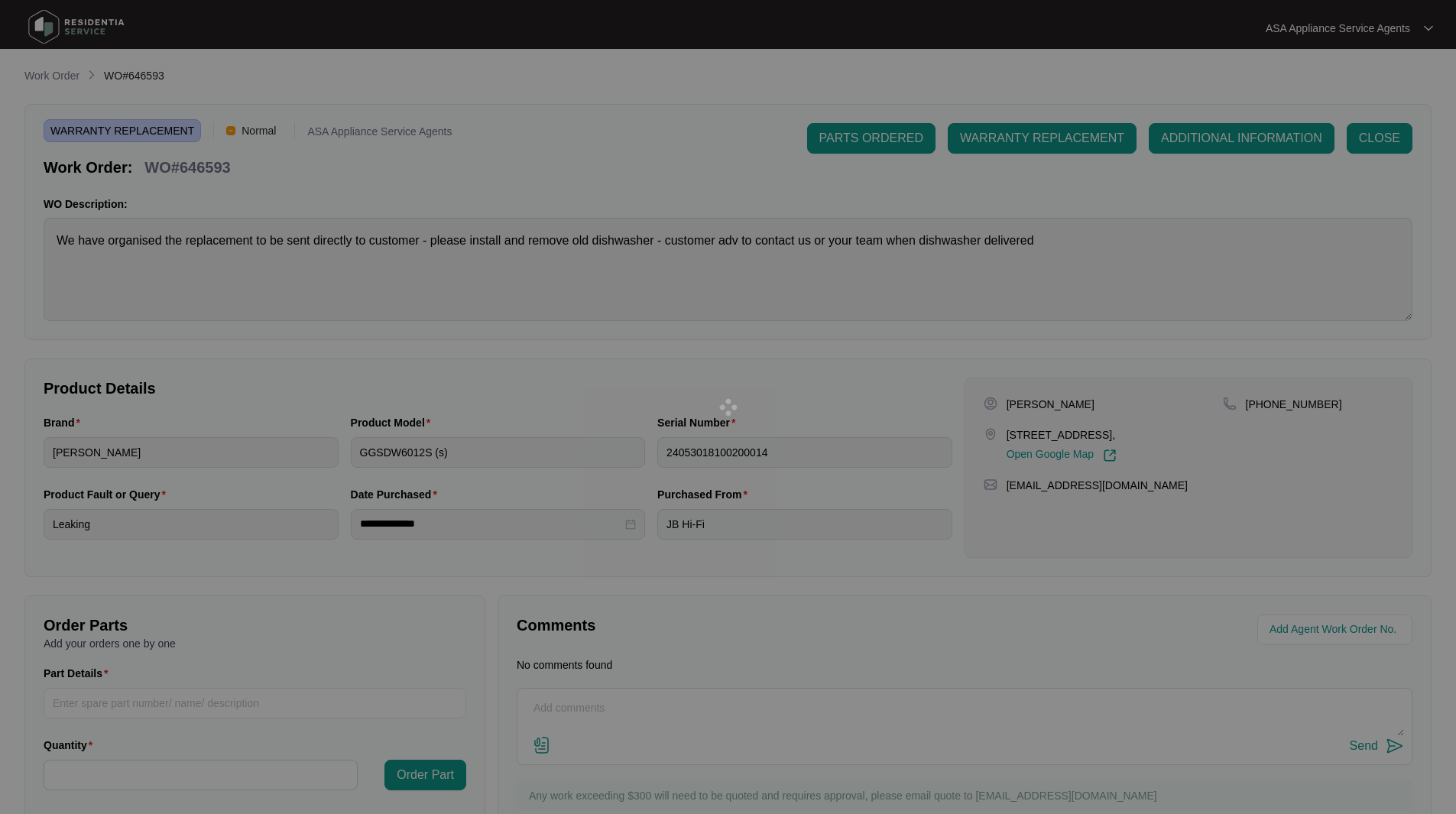
type input "24053018100200014 NEW 2401831704010006"
